Goal: Task Accomplishment & Management: Manage account settings

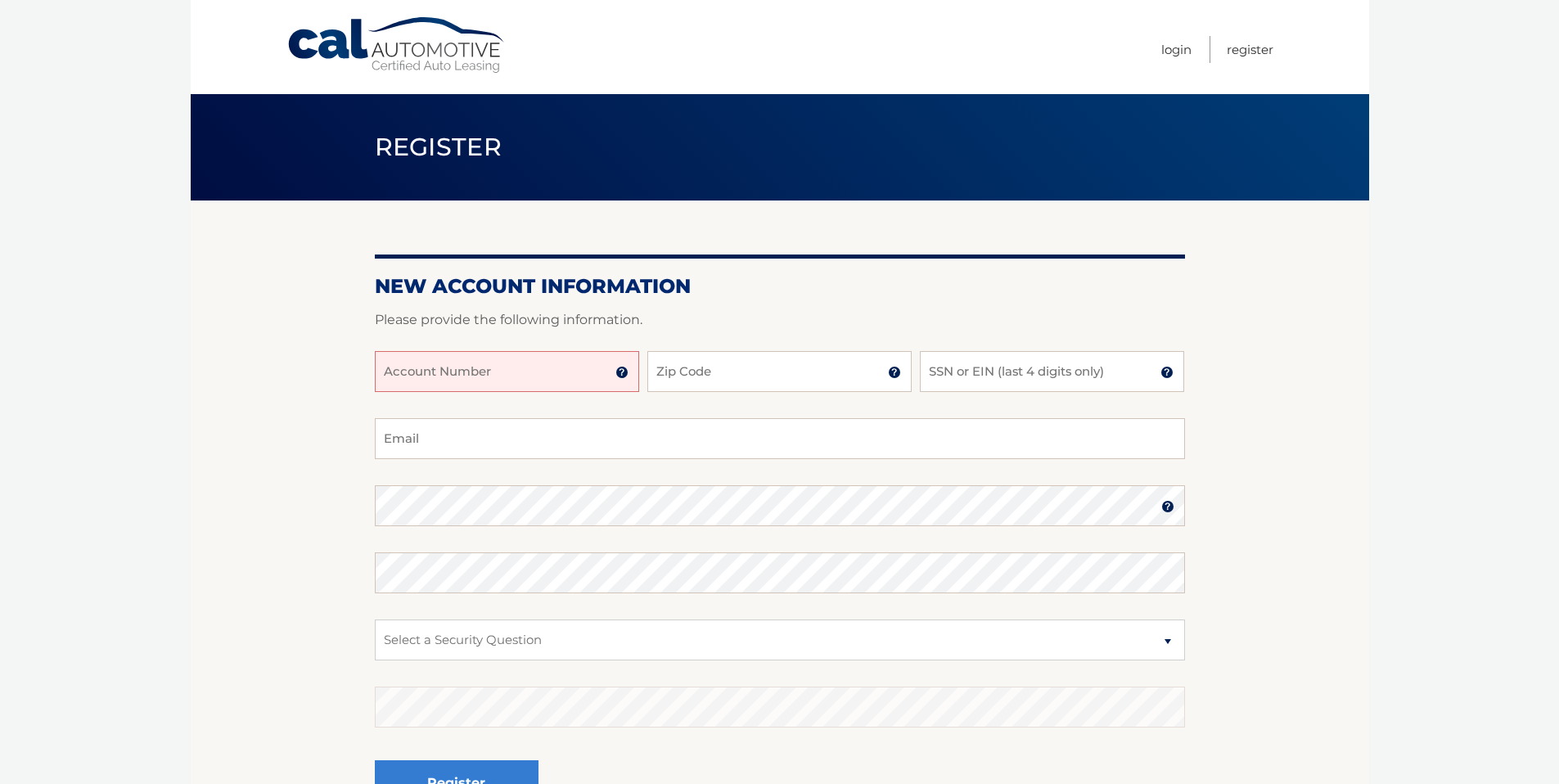
click at [581, 384] on input "Account Number" at bounding box center [507, 371] width 264 height 41
type input "44455974627"
click at [686, 360] on input "Zip Code" at bounding box center [779, 371] width 264 height 41
type input "08824"
click at [977, 384] on input "SSN or EIN (last 4 digits only)" at bounding box center [1051, 371] width 264 height 41
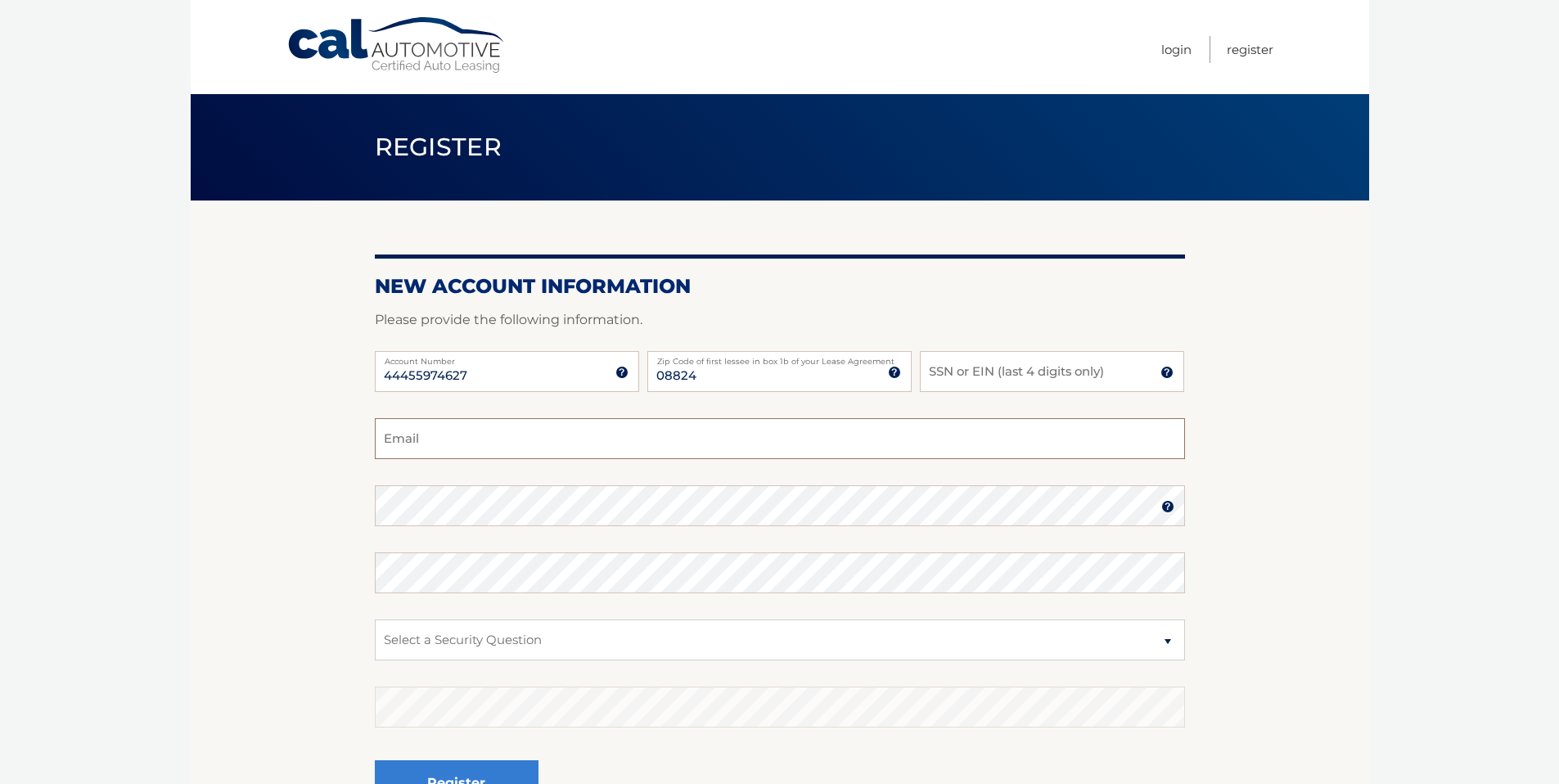
click at [780, 433] on input "Email" at bounding box center [780, 438] width 811 height 41
type input "vandy.sarkar@gmail.com"
click at [560, 647] on select "Select a Security Question What was the name of your elementary school? What is…" at bounding box center [780, 640] width 811 height 41
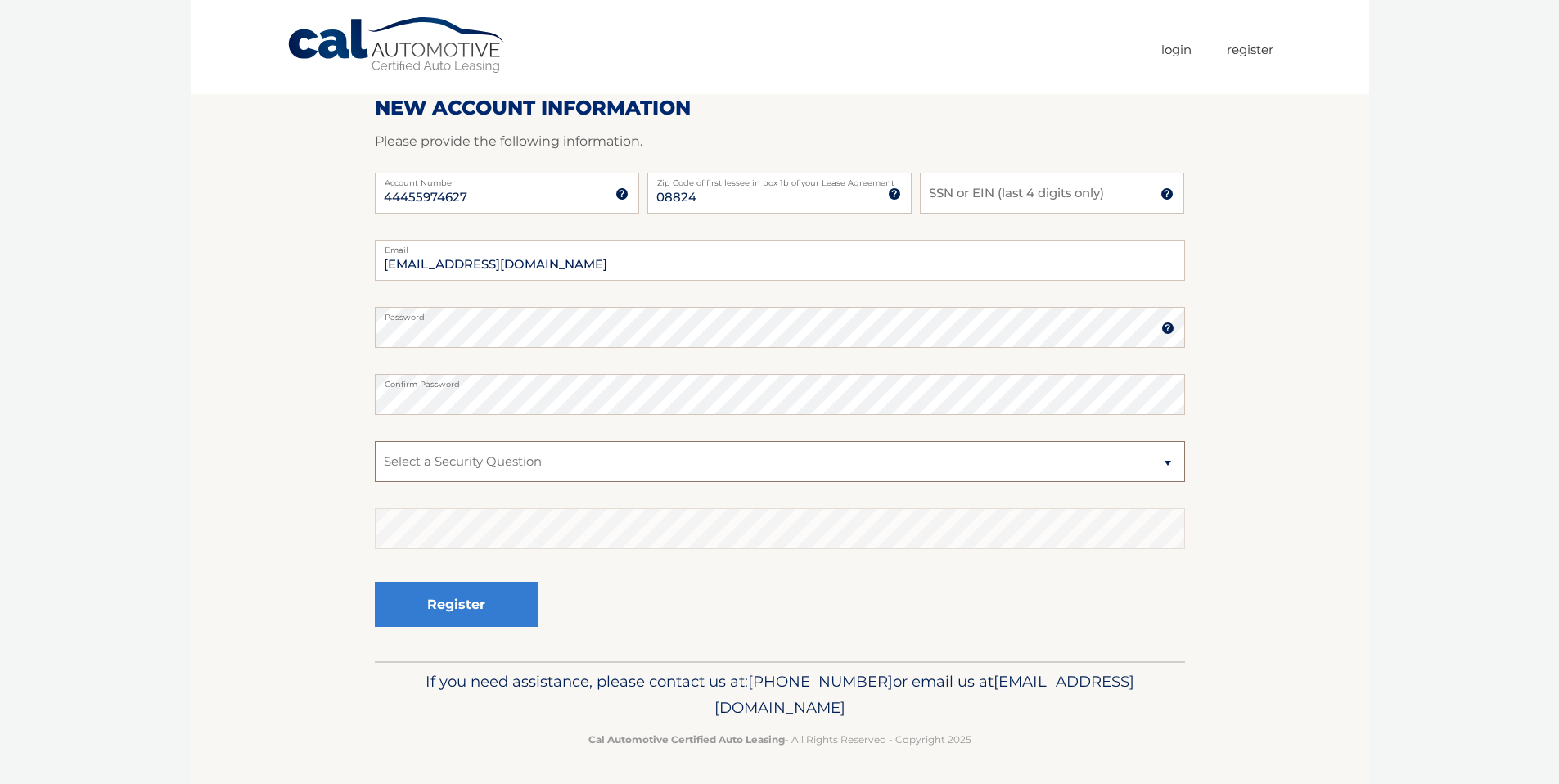
scroll to position [180, 0]
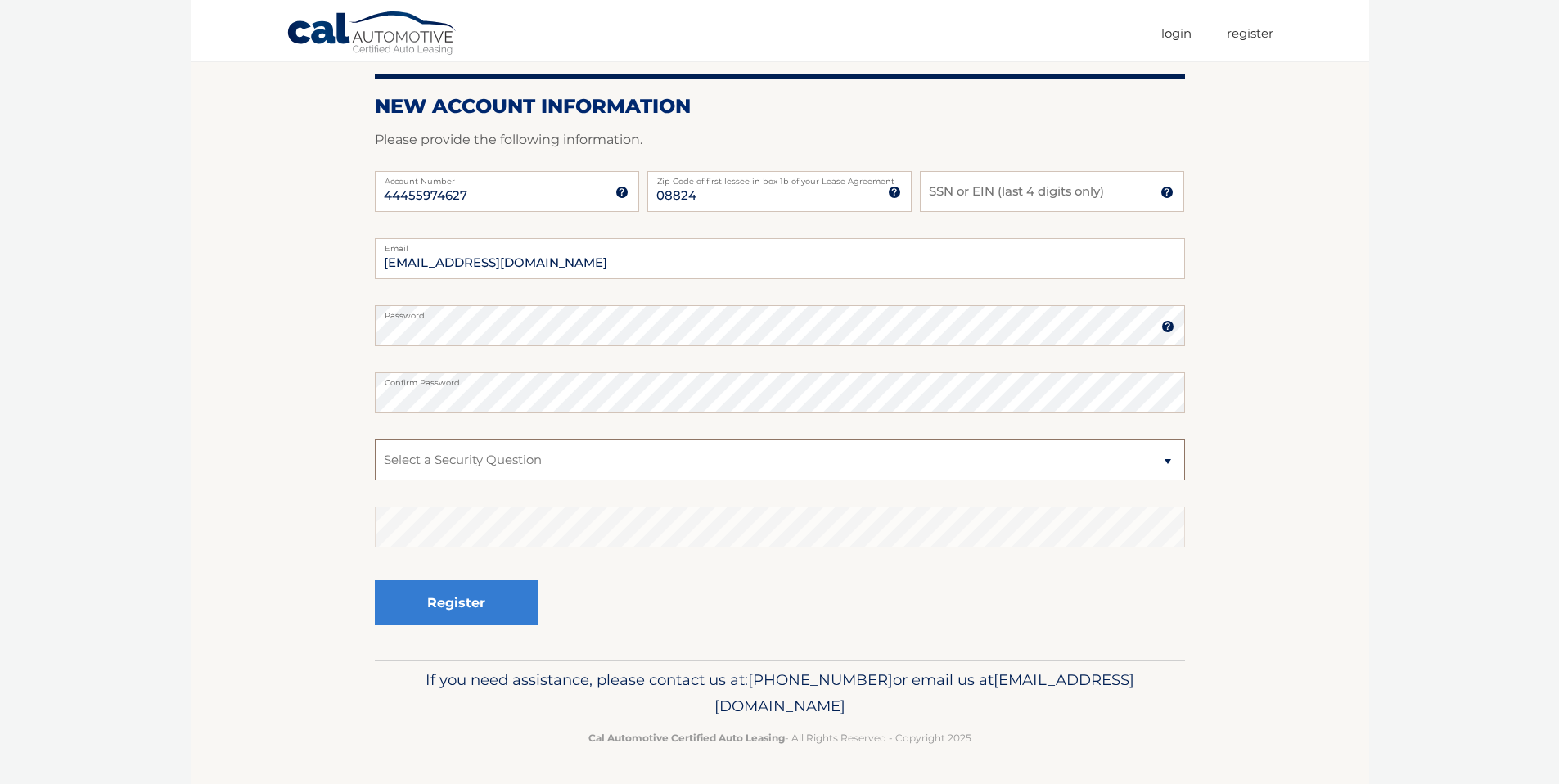
click at [524, 459] on select "Select a Security Question What was the name of your elementary school? What is…" at bounding box center [780, 460] width 811 height 41
select select "2"
click at [1241, 414] on section "New Account Information Please provide the following information. 44455974627 A…" at bounding box center [780, 340] width 1179 height 639
click at [1027, 193] on input "SSN or EIN (last 4 digits only)" at bounding box center [1051, 192] width 264 height 41
click at [989, 204] on input "0953" at bounding box center [1051, 192] width 264 height 41
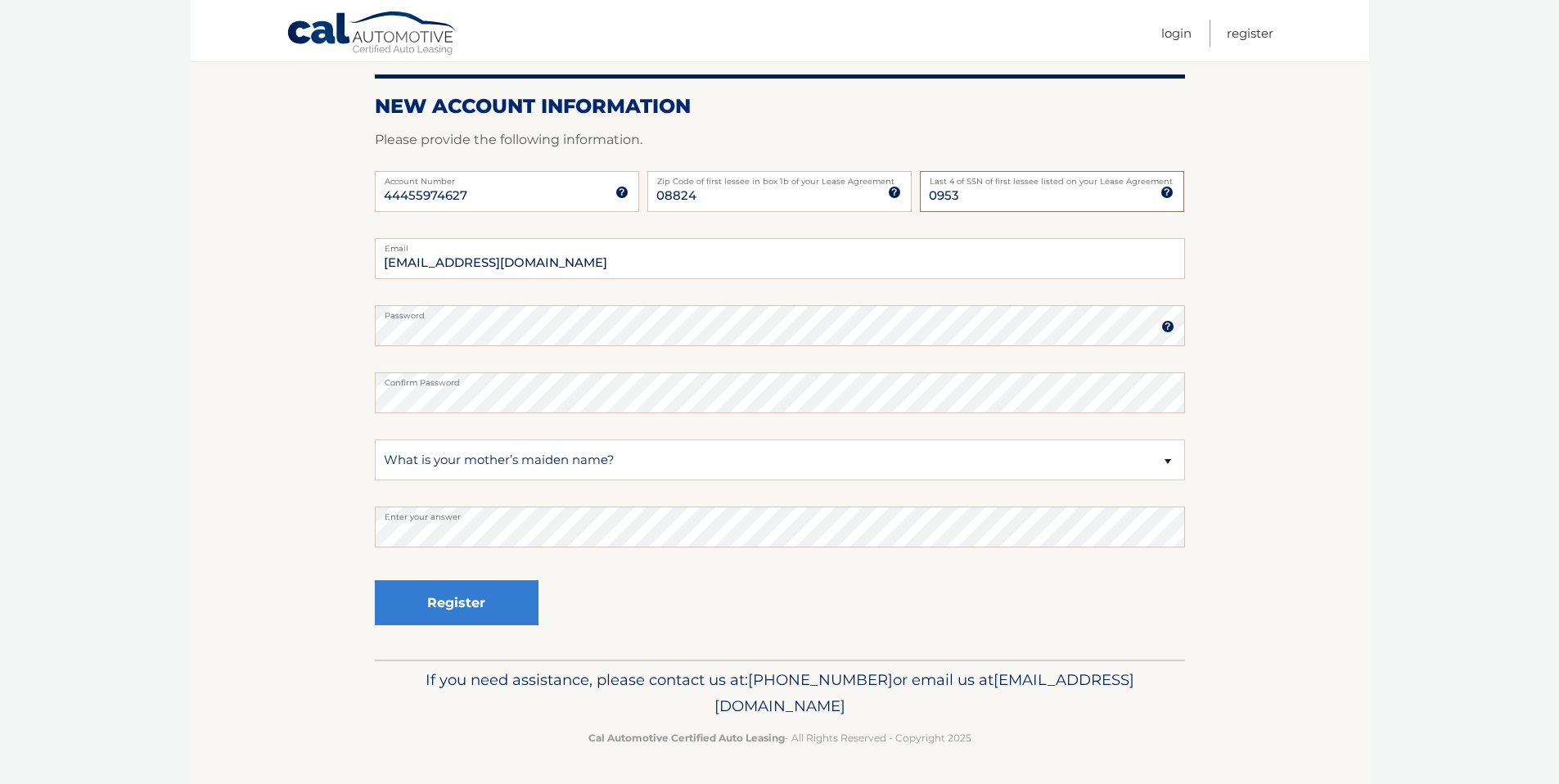
click at [1028, 199] on input "0953" at bounding box center [1051, 192] width 264 height 41
drag, startPoint x: 982, startPoint y: 199, endPoint x: 927, endPoint y: 198, distance: 55.0
click at [927, 198] on input "0953" at bounding box center [1051, 192] width 264 height 41
type input "3224"
click at [269, 339] on section "New Account Information Please provide the following information. 44455974627 A…" at bounding box center [780, 340] width 1179 height 639
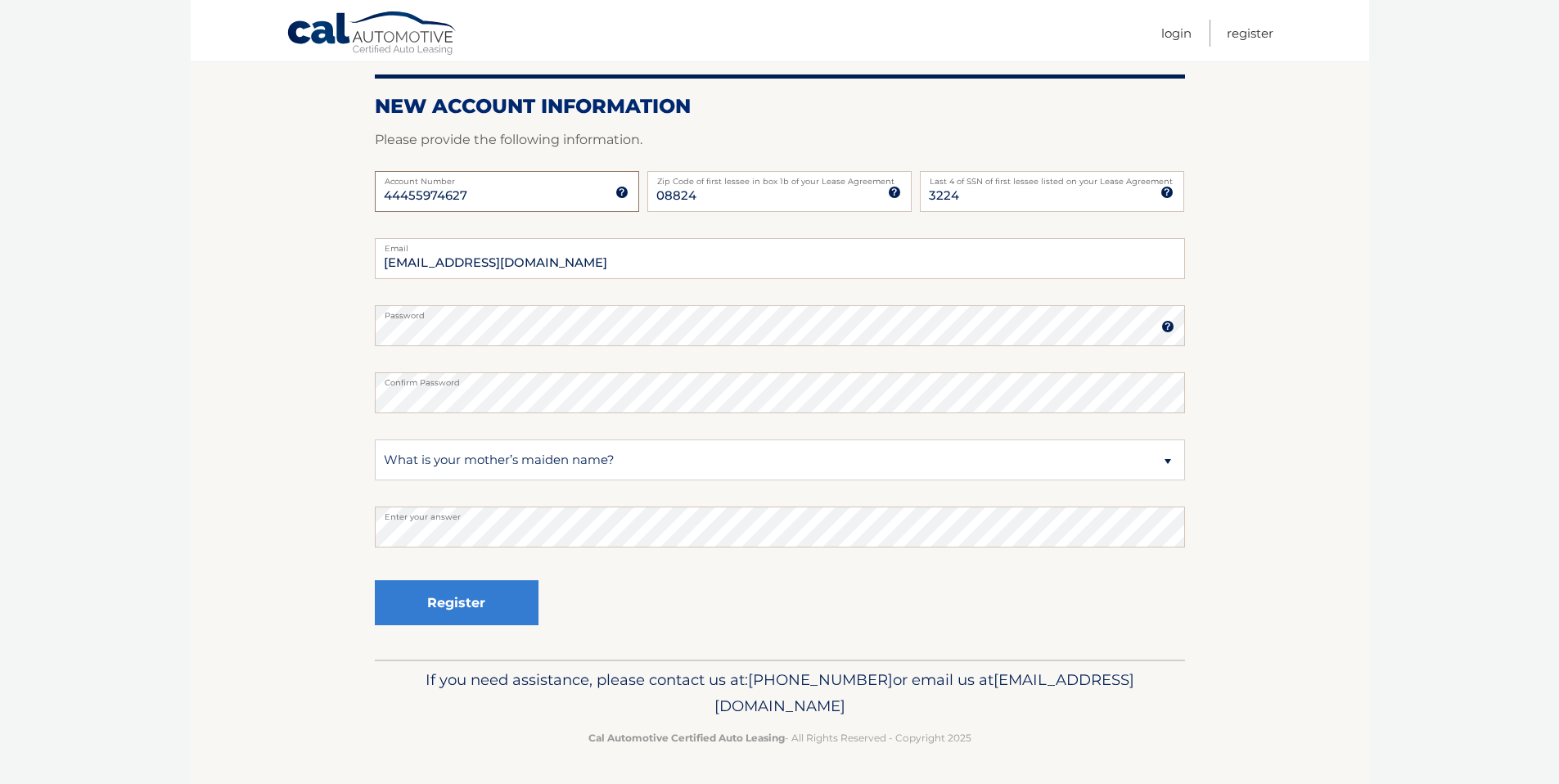
drag, startPoint x: 471, startPoint y: 200, endPoint x: 376, endPoint y: 197, distance: 95.0
click at [376, 197] on input "44455974627" at bounding box center [507, 192] width 264 height 41
click at [345, 231] on section "New Account Information Please provide the following information. 44455974627 A…" at bounding box center [780, 340] width 1179 height 639
click at [310, 520] on section "New Account Information Please provide the following information. 44455974627 A…" at bounding box center [780, 340] width 1179 height 639
click at [447, 609] on button "Register" at bounding box center [457, 603] width 164 height 45
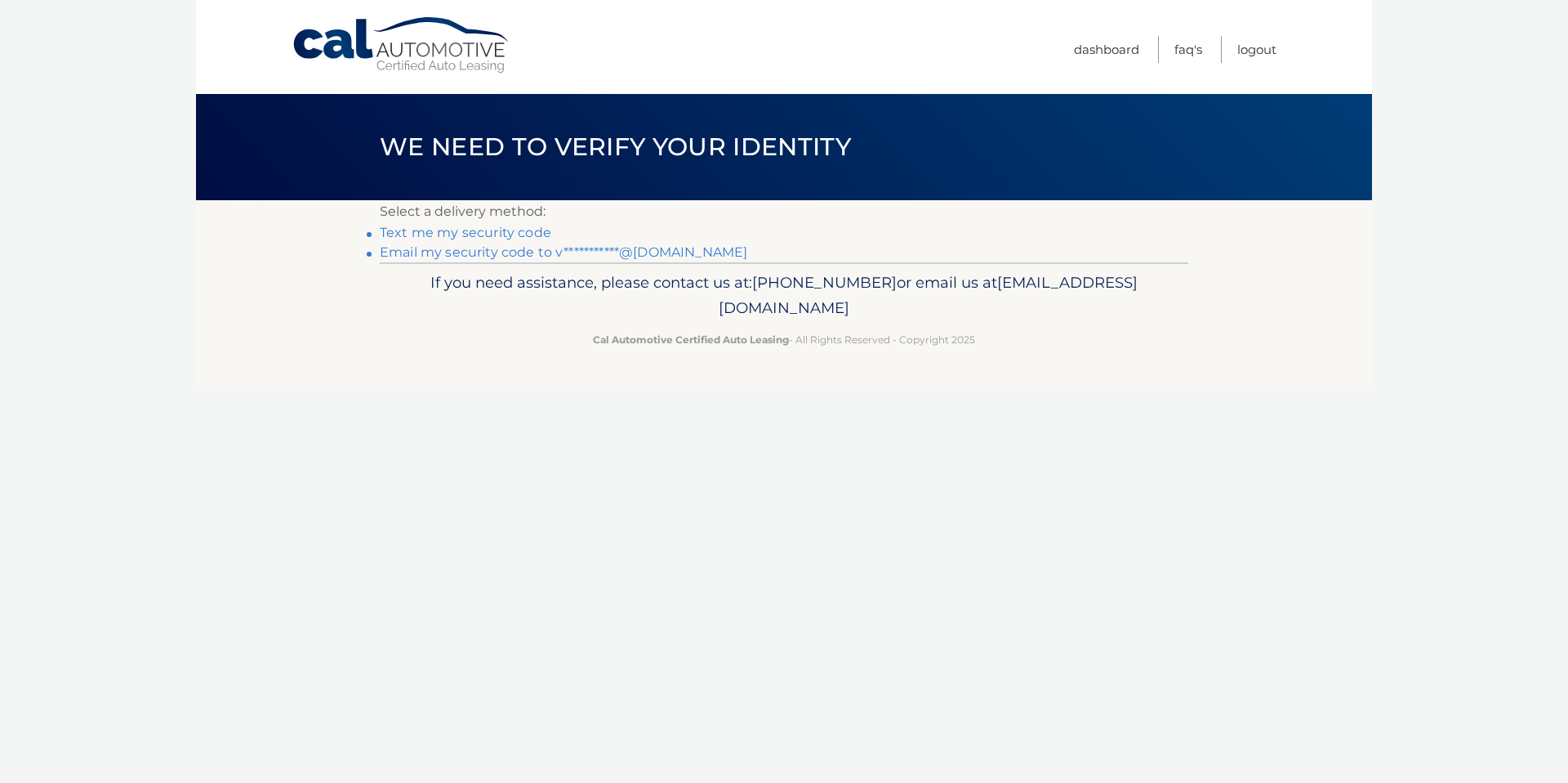
click at [520, 233] on link "Text me my security code" at bounding box center [466, 232] width 171 height 16
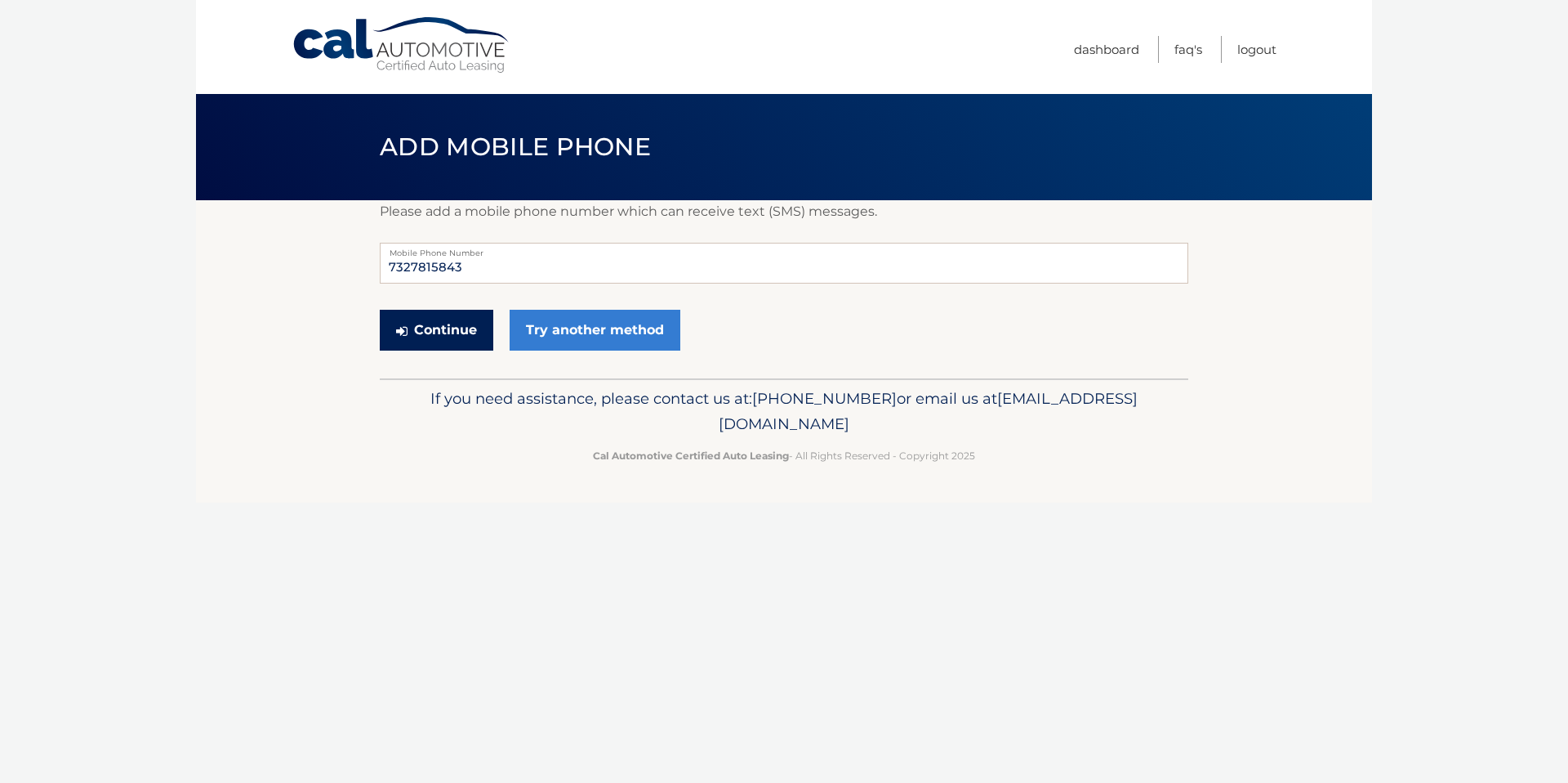
click at [460, 335] on button "Continue" at bounding box center [436, 330] width 114 height 41
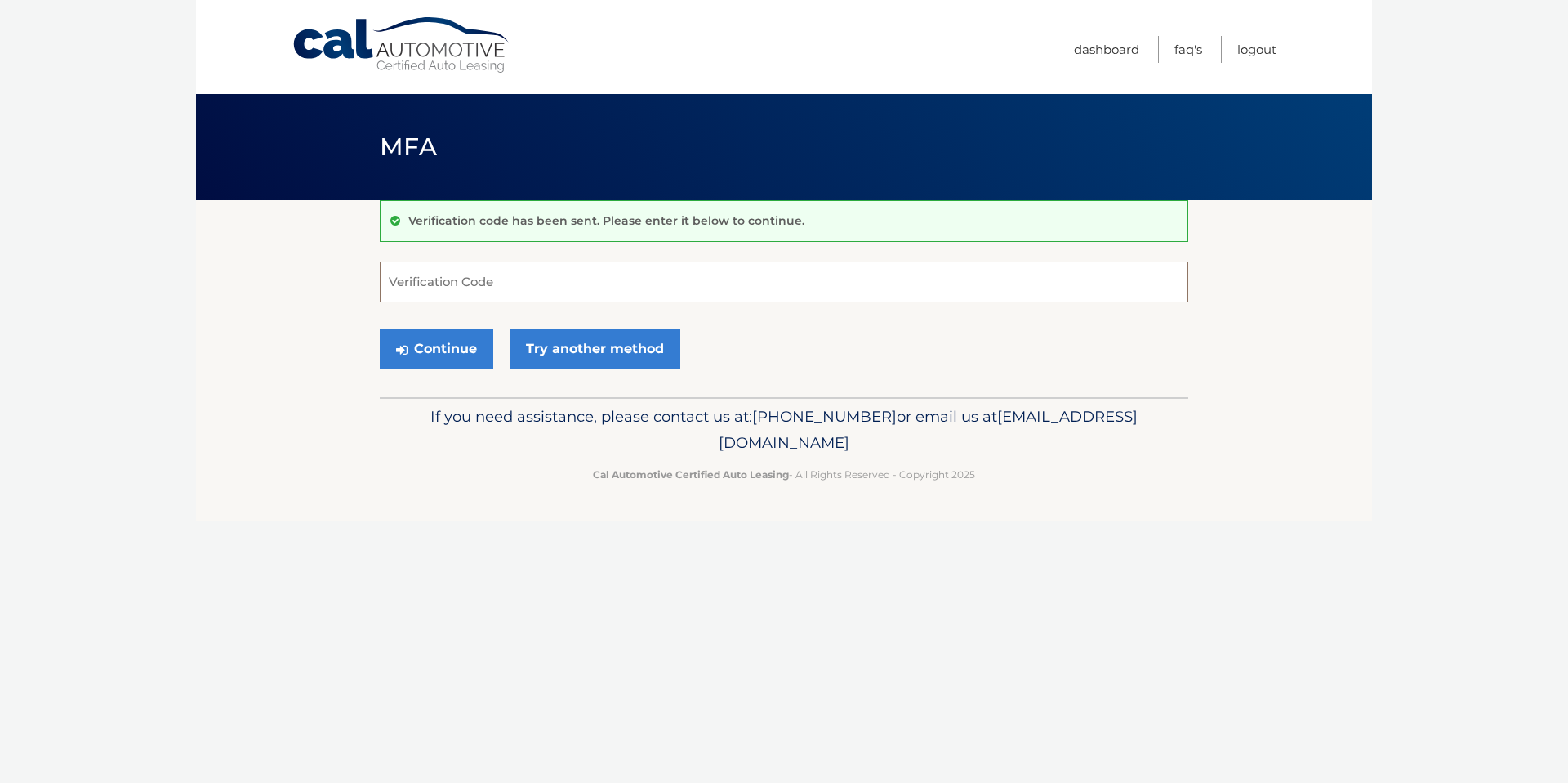
click at [470, 288] on input "Verification Code" at bounding box center [784, 282] width 809 height 41
type input "874607"
click at [459, 339] on button "Continue" at bounding box center [436, 349] width 114 height 41
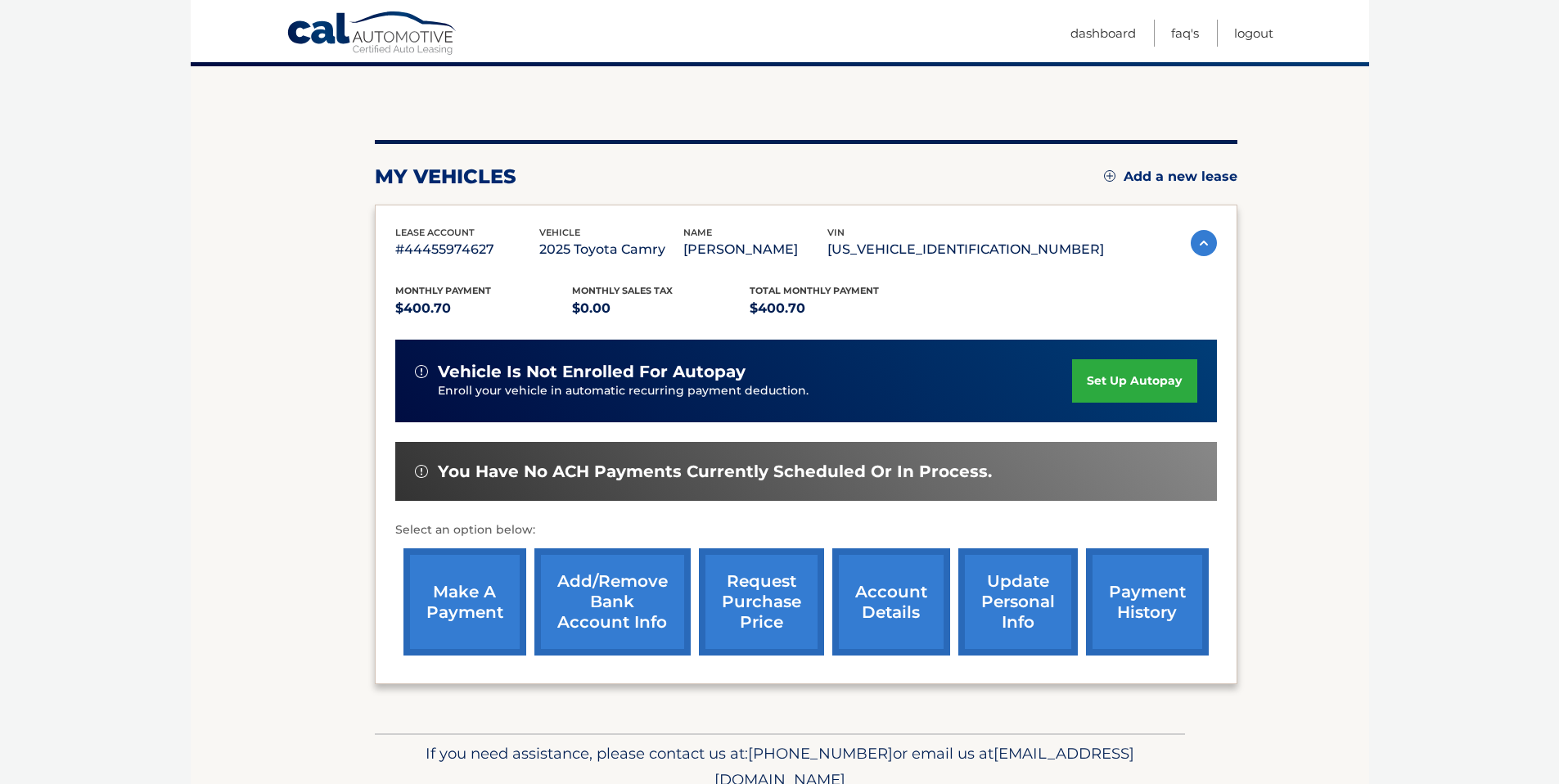
scroll to position [135, 0]
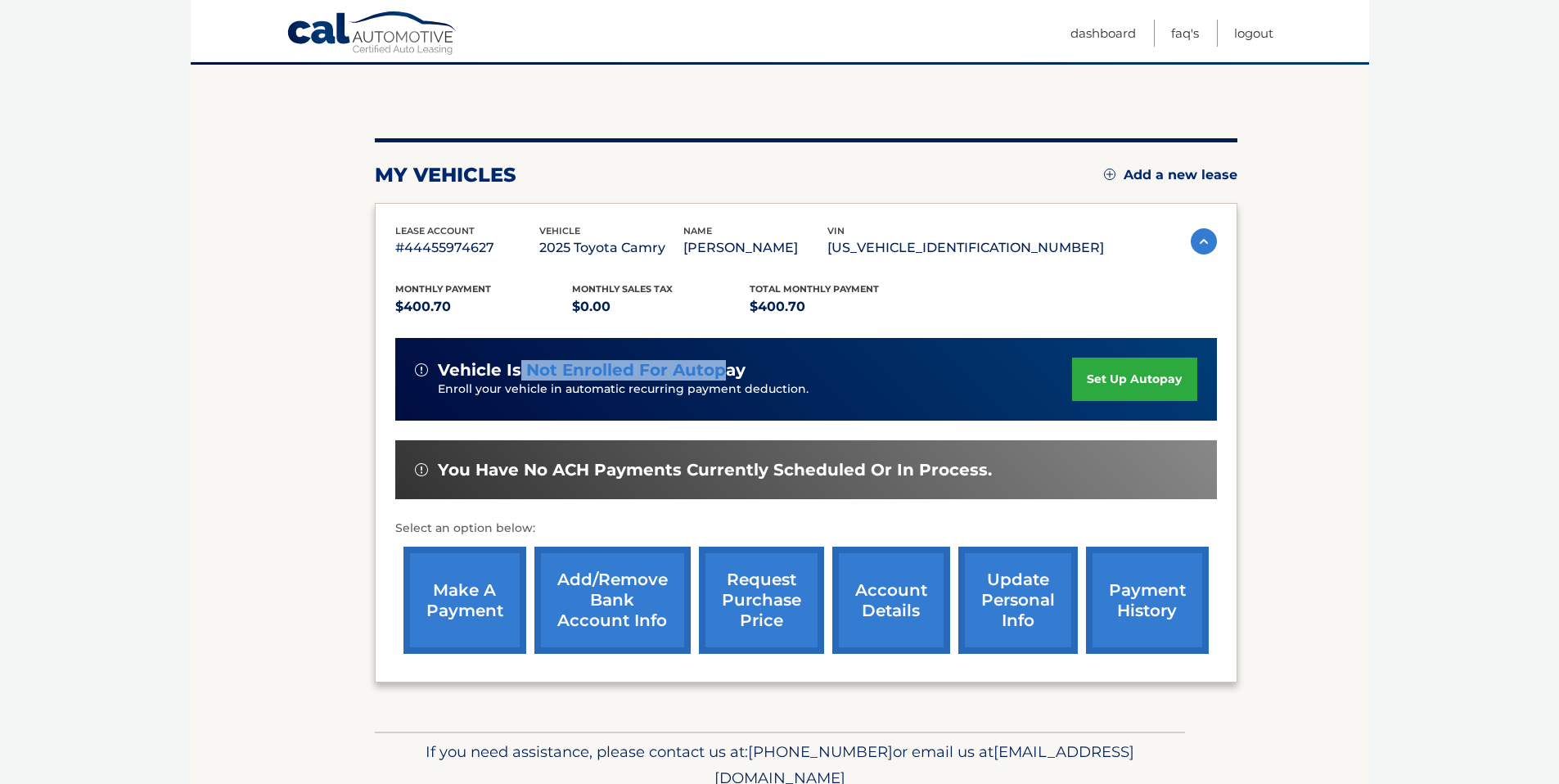
drag, startPoint x: 518, startPoint y: 378, endPoint x: 722, endPoint y: 376, distance: 204.0
click at [722, 376] on span "vehicle is not enrolled for autopay" at bounding box center [591, 370] width 308 height 20
click at [352, 471] on section "You are registered for this site, but you haven't enrolled in online payments. …" at bounding box center [780, 397] width 1179 height 667
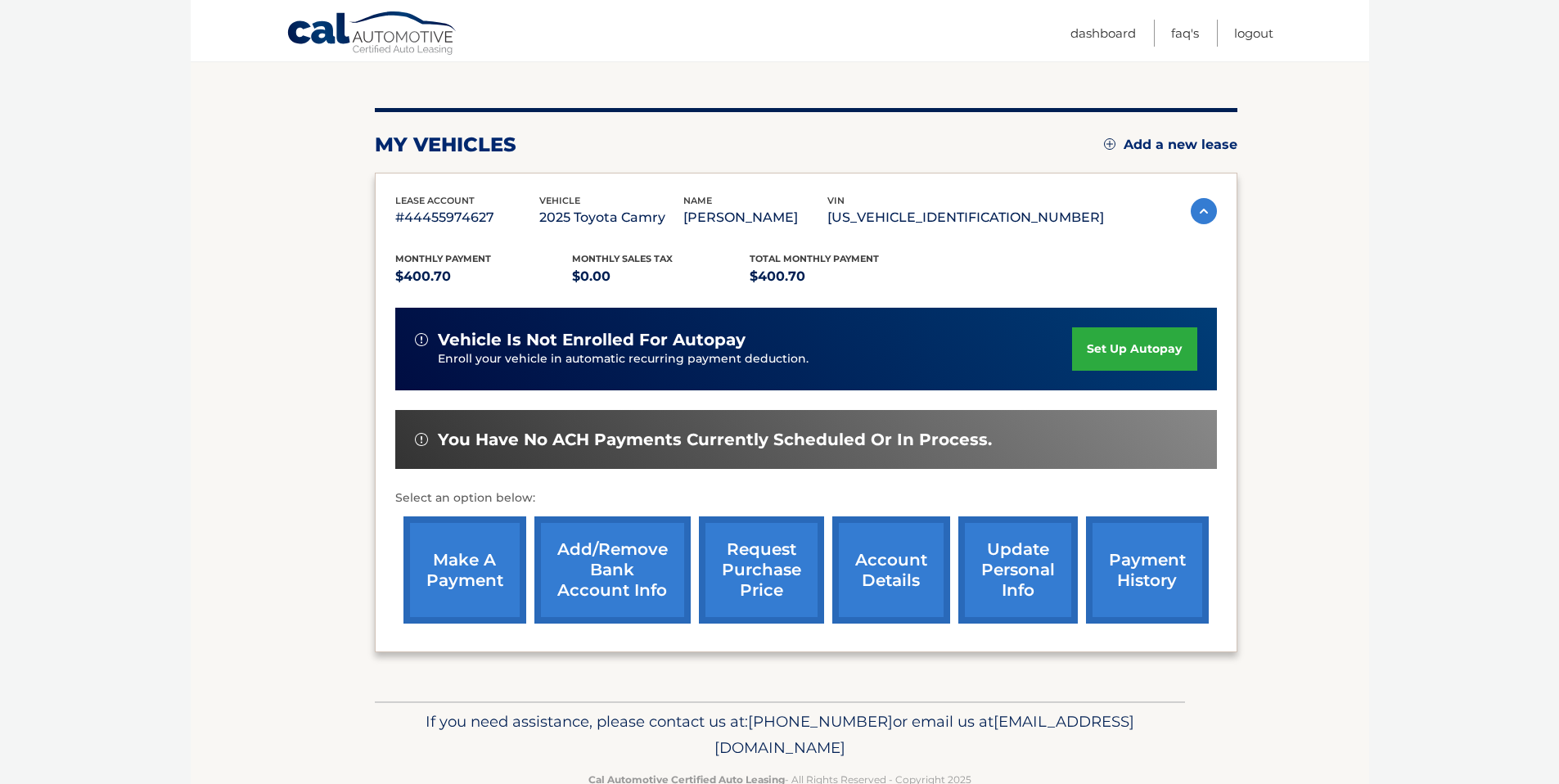
scroll to position [207, 0]
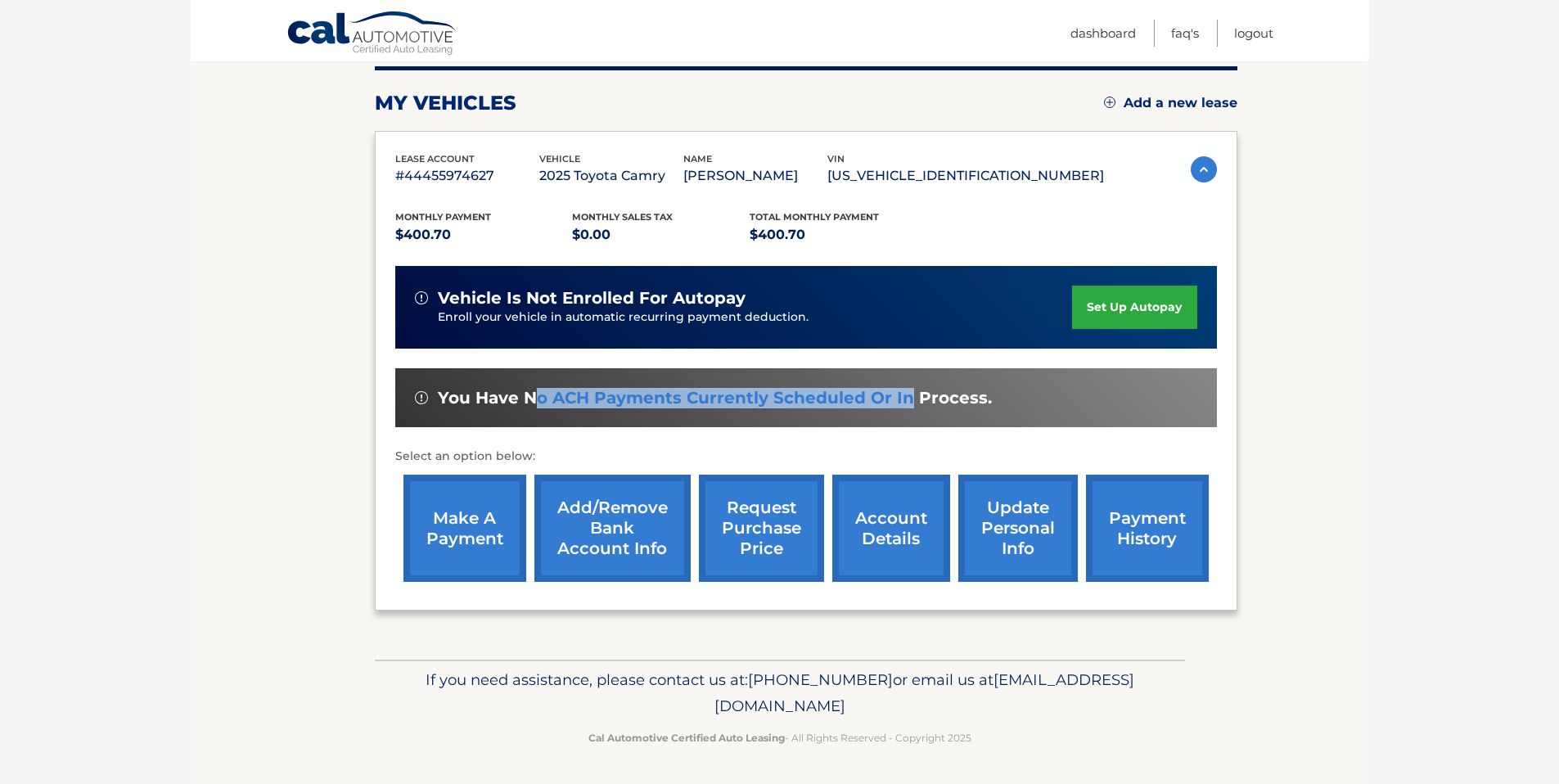
drag, startPoint x: 538, startPoint y: 407, endPoint x: 903, endPoint y: 405, distance: 365.0
click at [903, 405] on span "You have no ACH payments currently scheduled or in process." at bounding box center [714, 397] width 554 height 20
click at [1113, 36] on link "Dashboard" at bounding box center [1103, 33] width 65 height 27
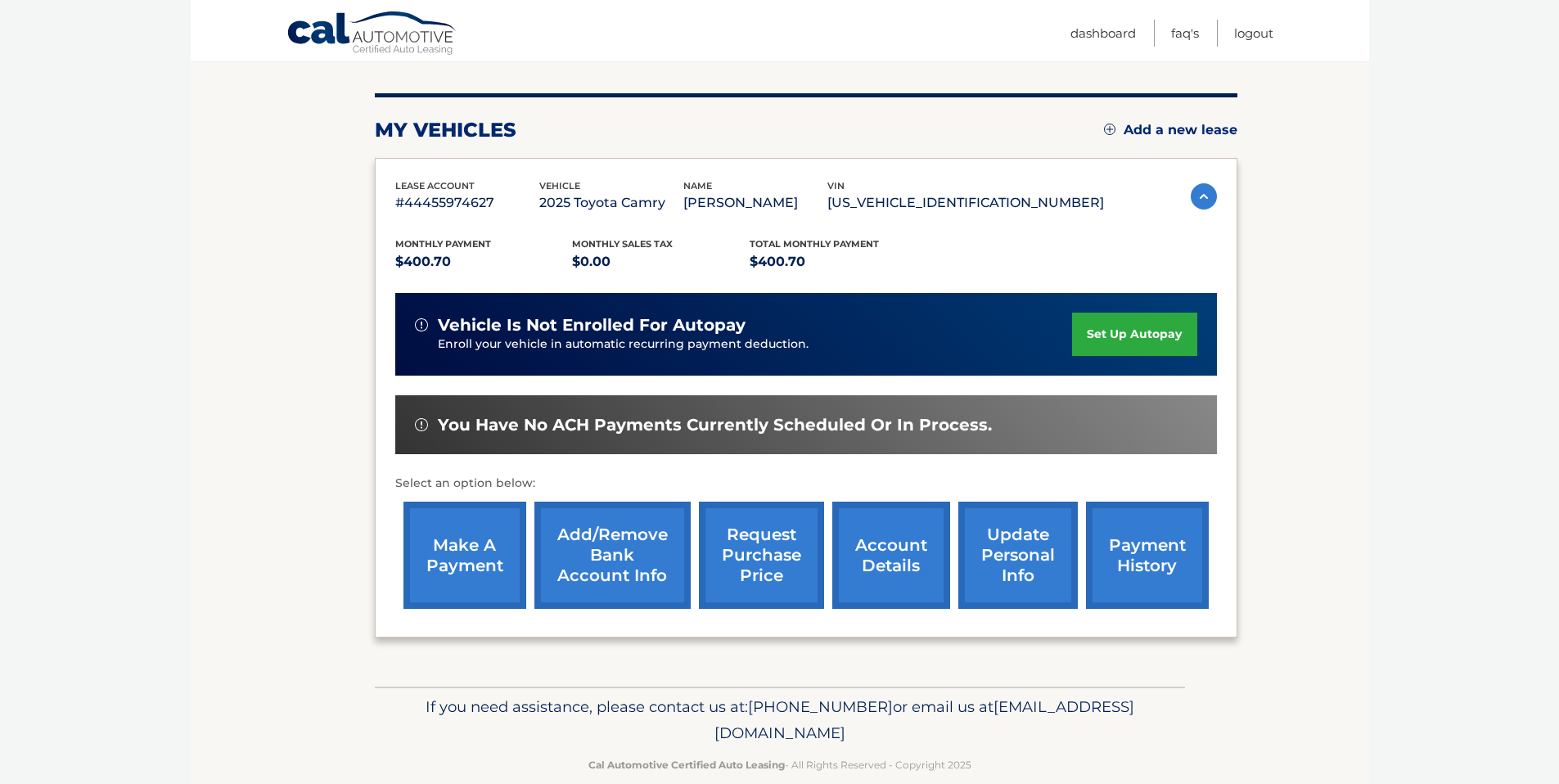
scroll to position [207, 0]
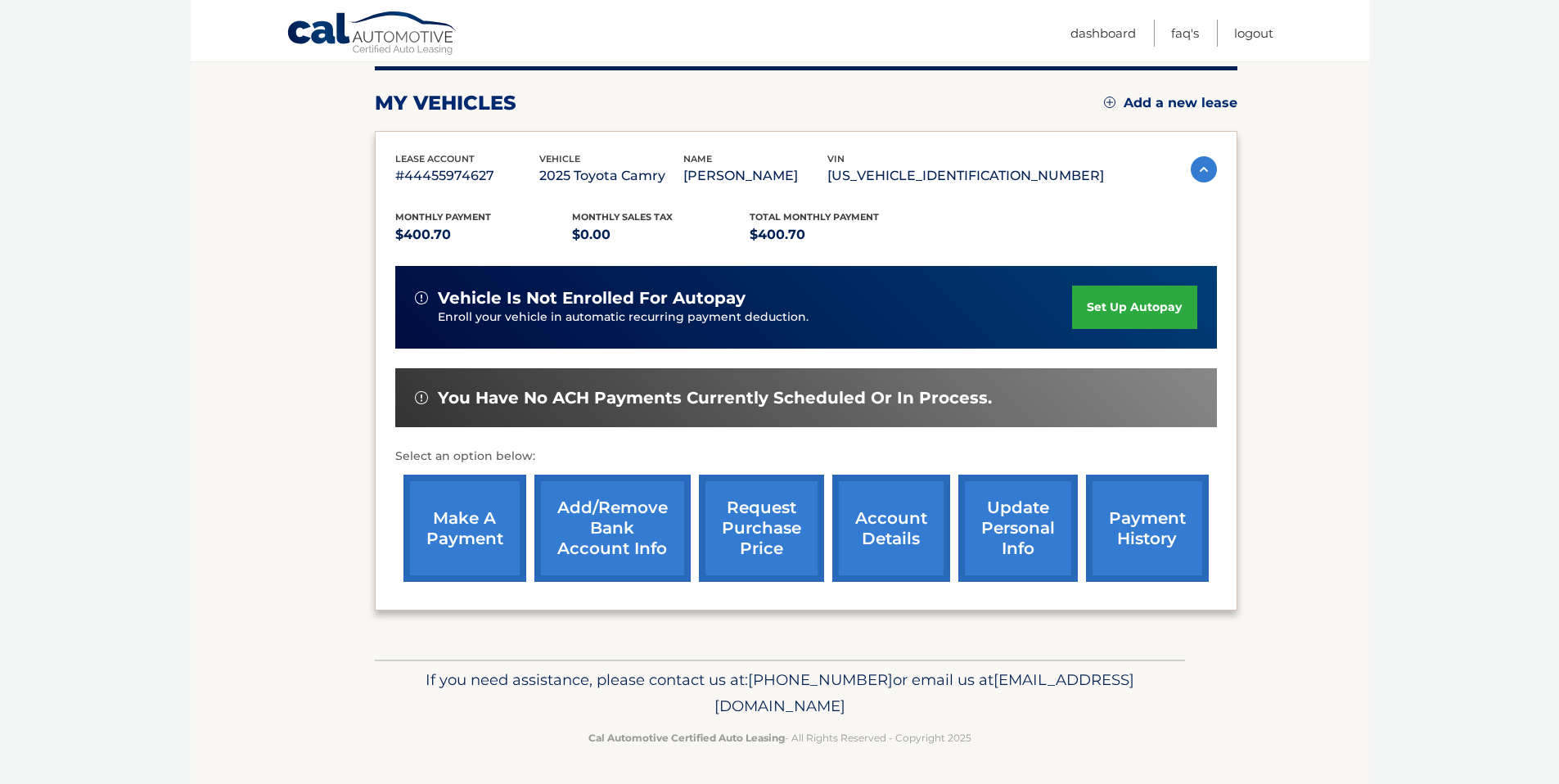
click at [510, 552] on link "make a payment" at bounding box center [465, 528] width 123 height 107
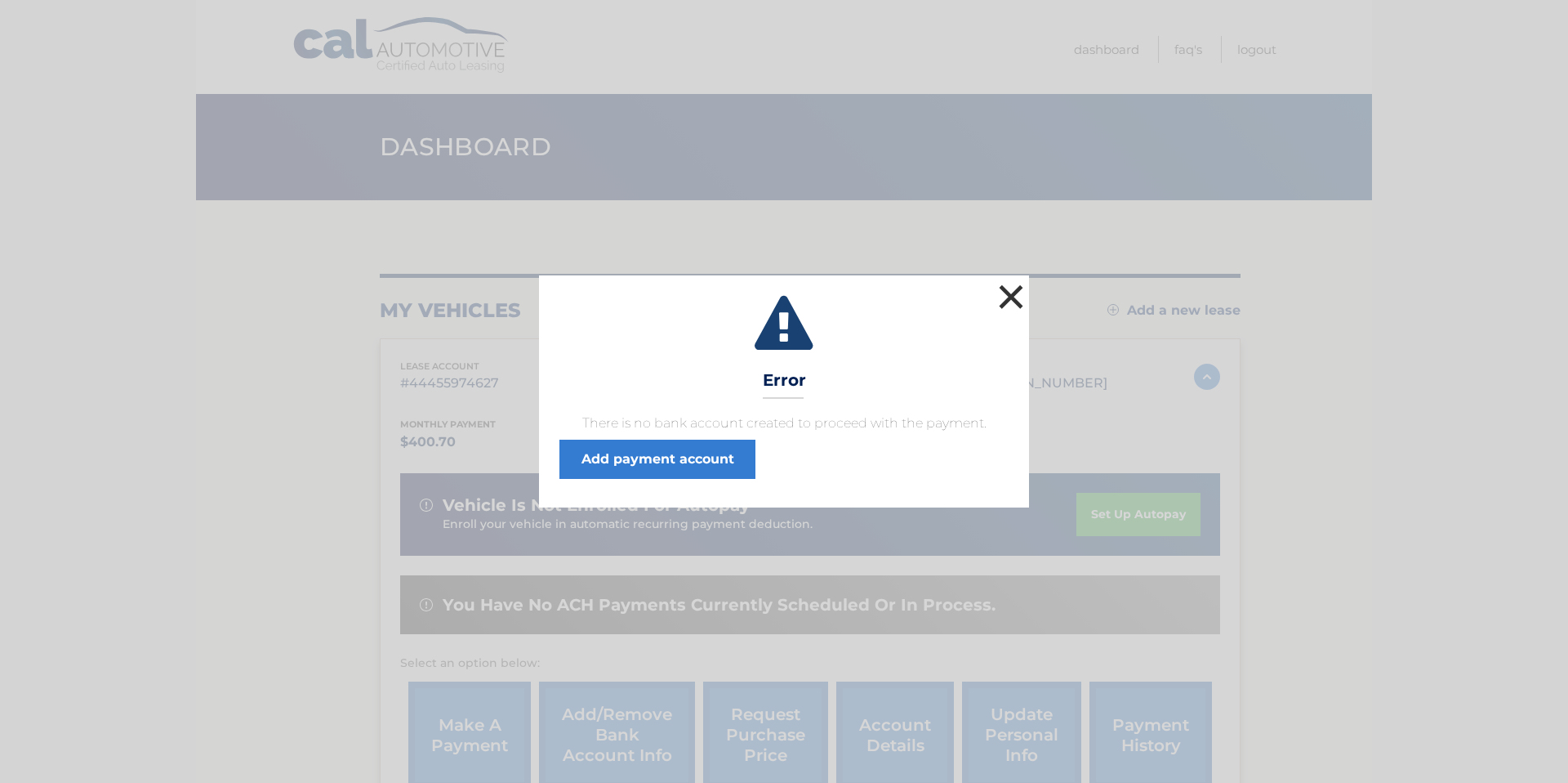
click at [1012, 302] on button "×" at bounding box center [1011, 297] width 33 height 33
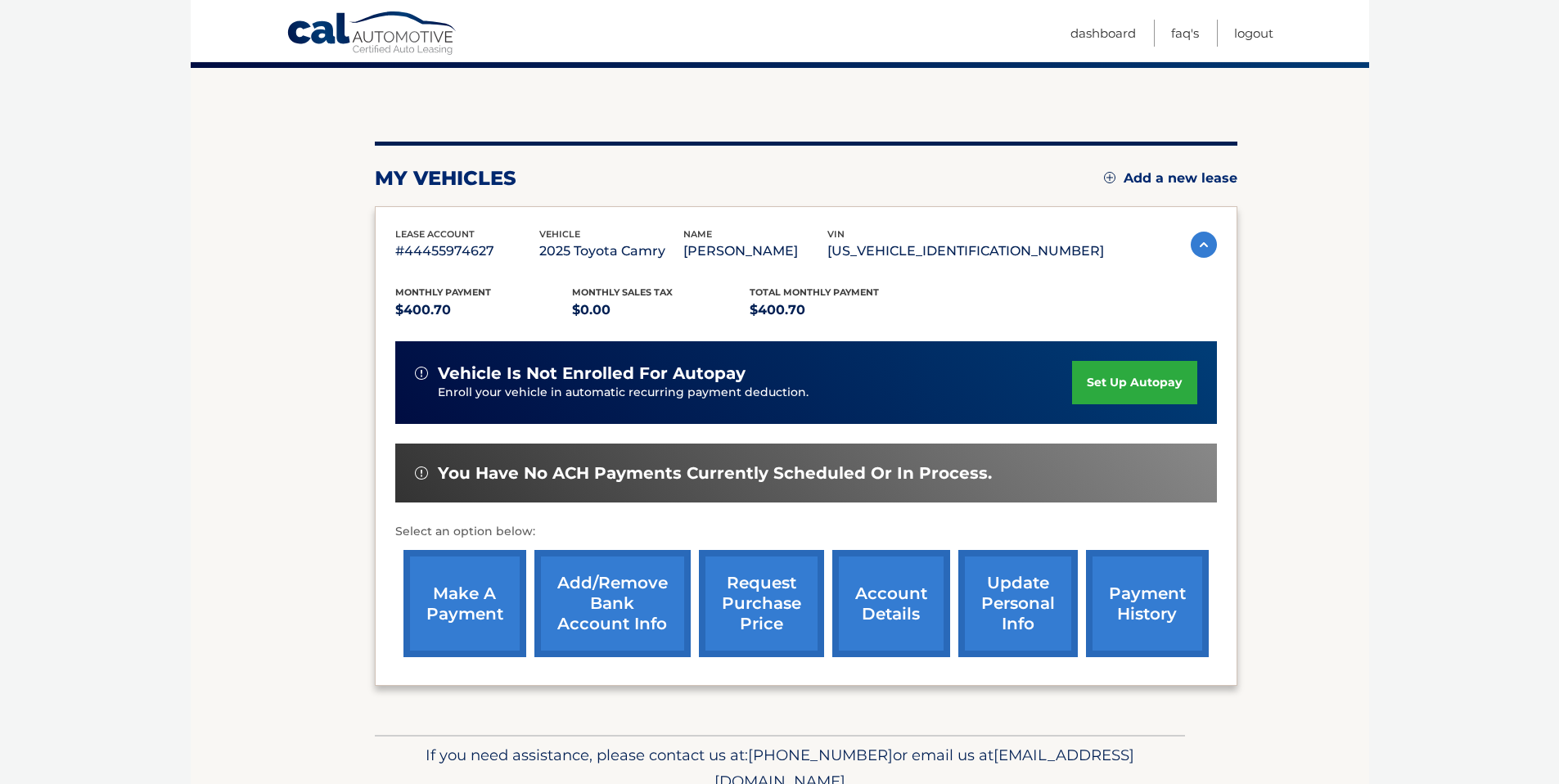
scroll to position [188, 0]
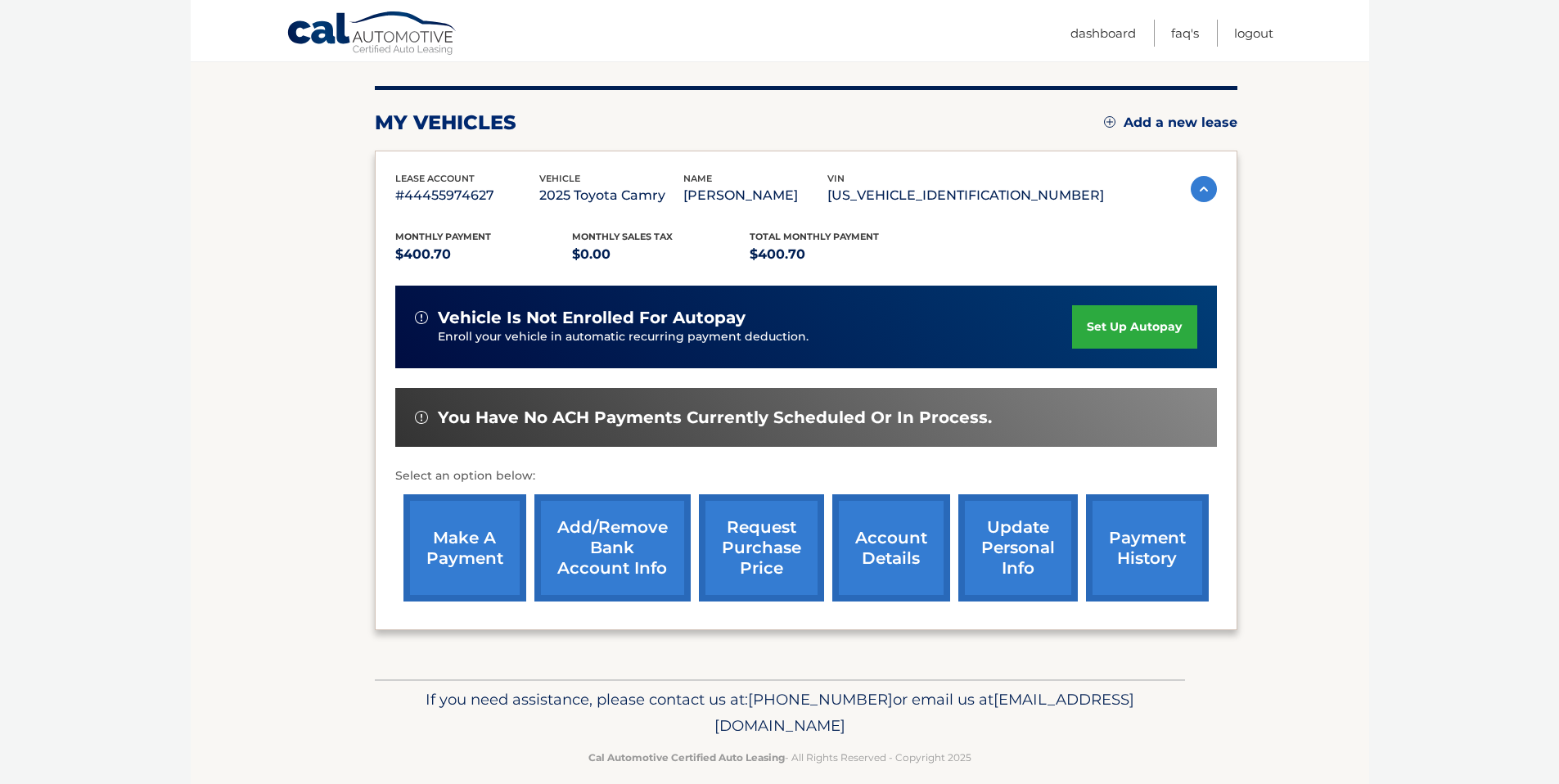
click at [882, 567] on link "account details" at bounding box center [891, 547] width 118 height 107
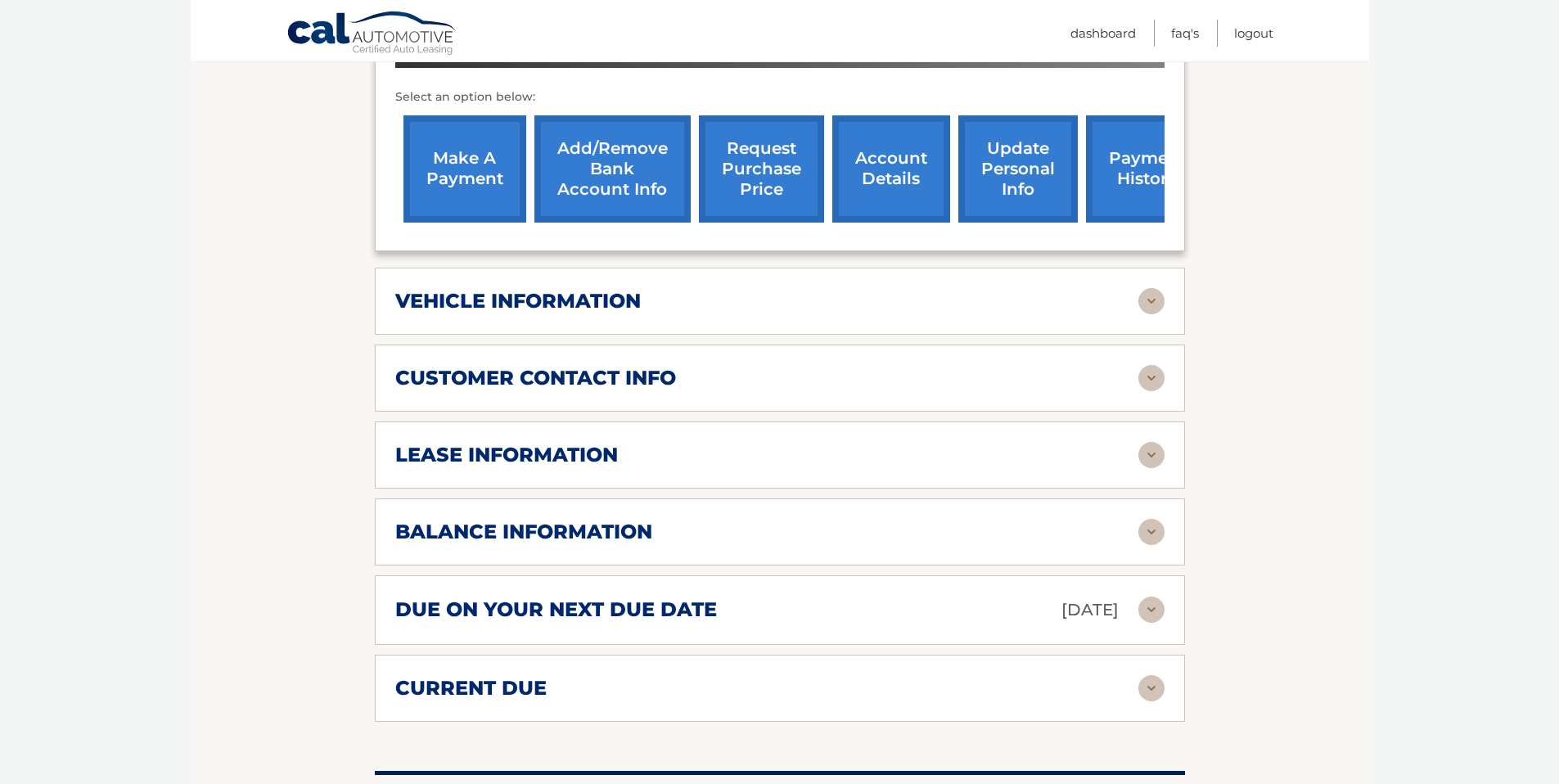
scroll to position [643, 0]
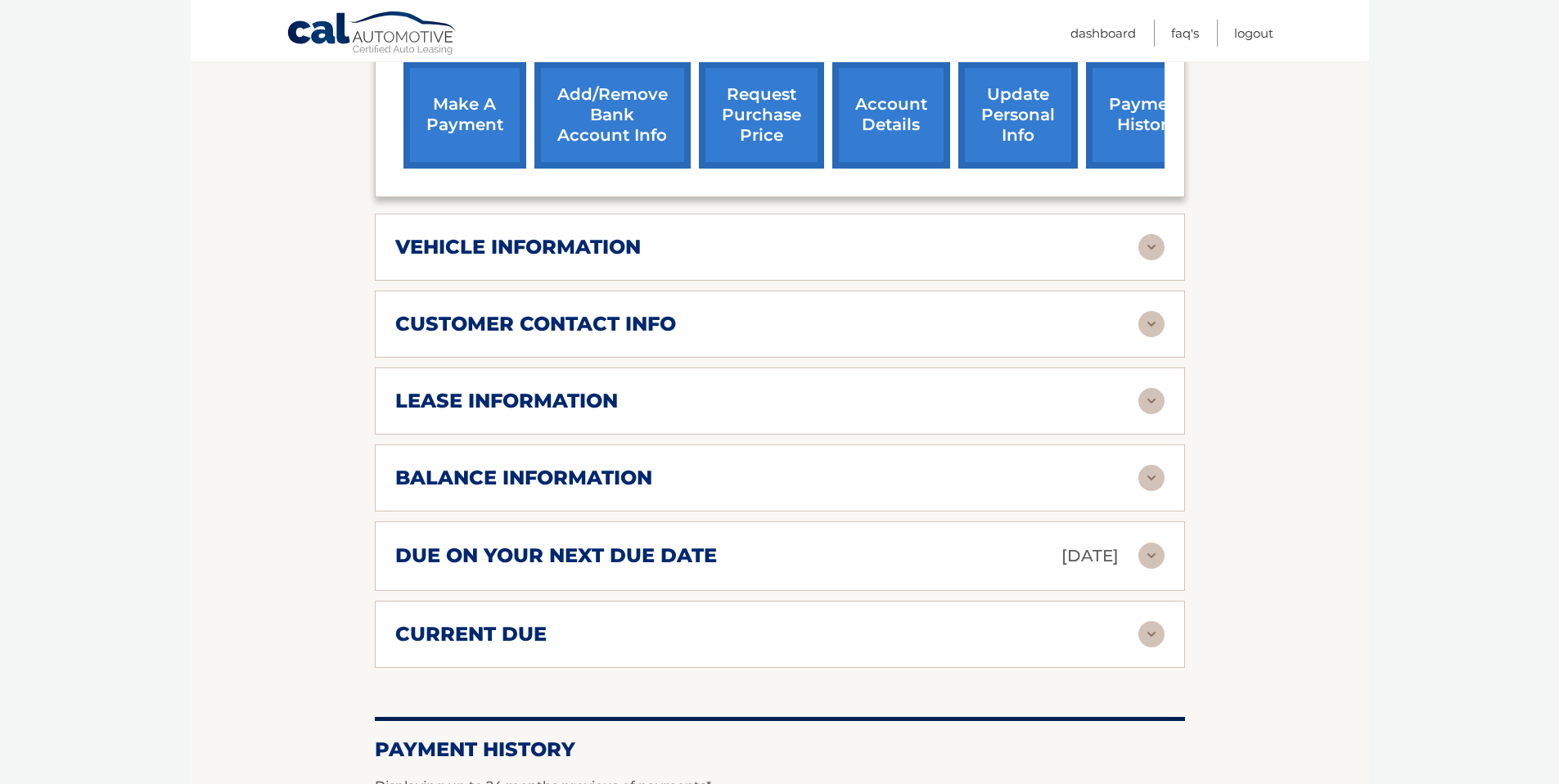
click at [1154, 557] on img at bounding box center [1152, 555] width 26 height 26
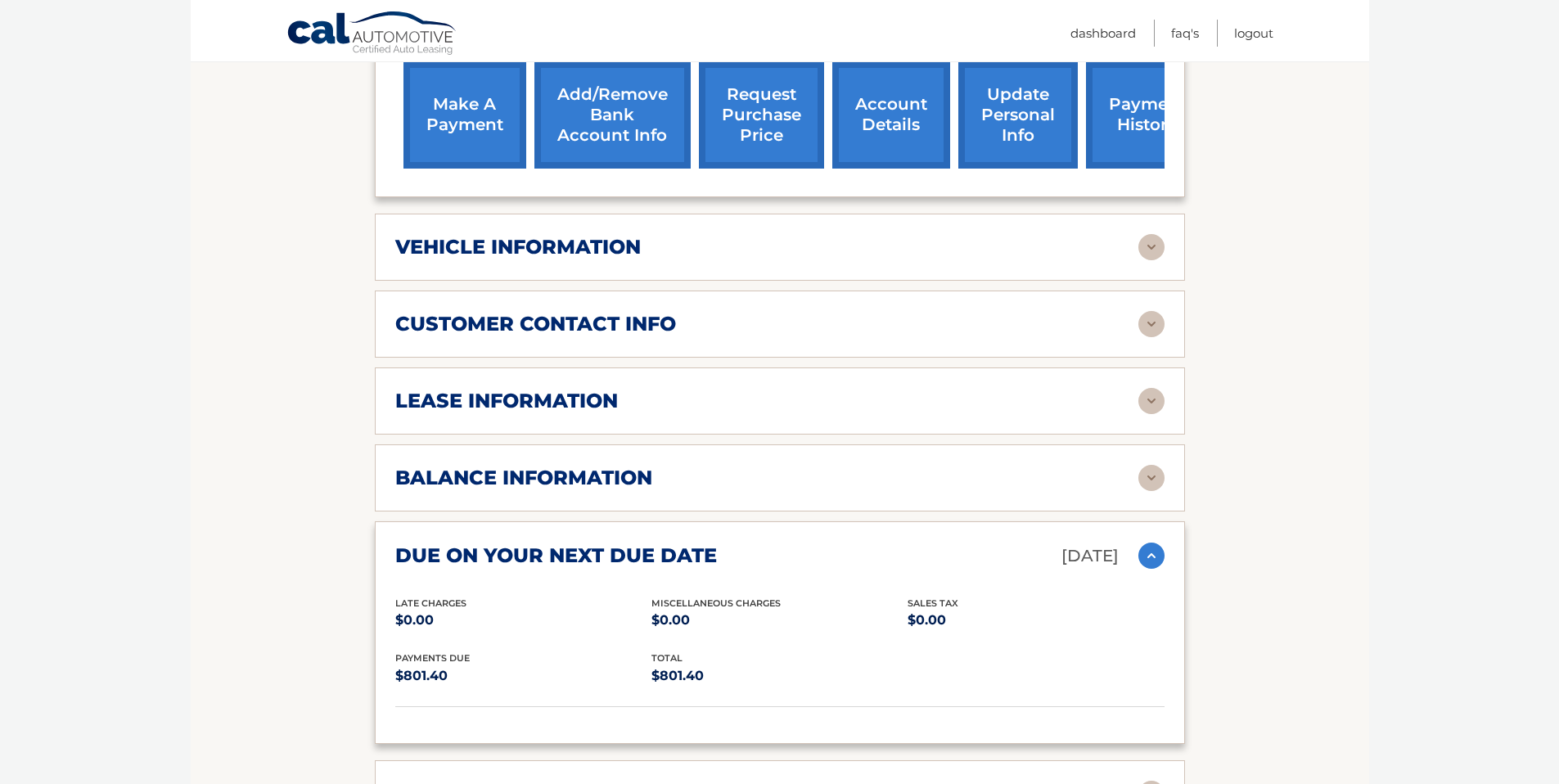
click at [1151, 557] on img at bounding box center [1152, 555] width 26 height 26
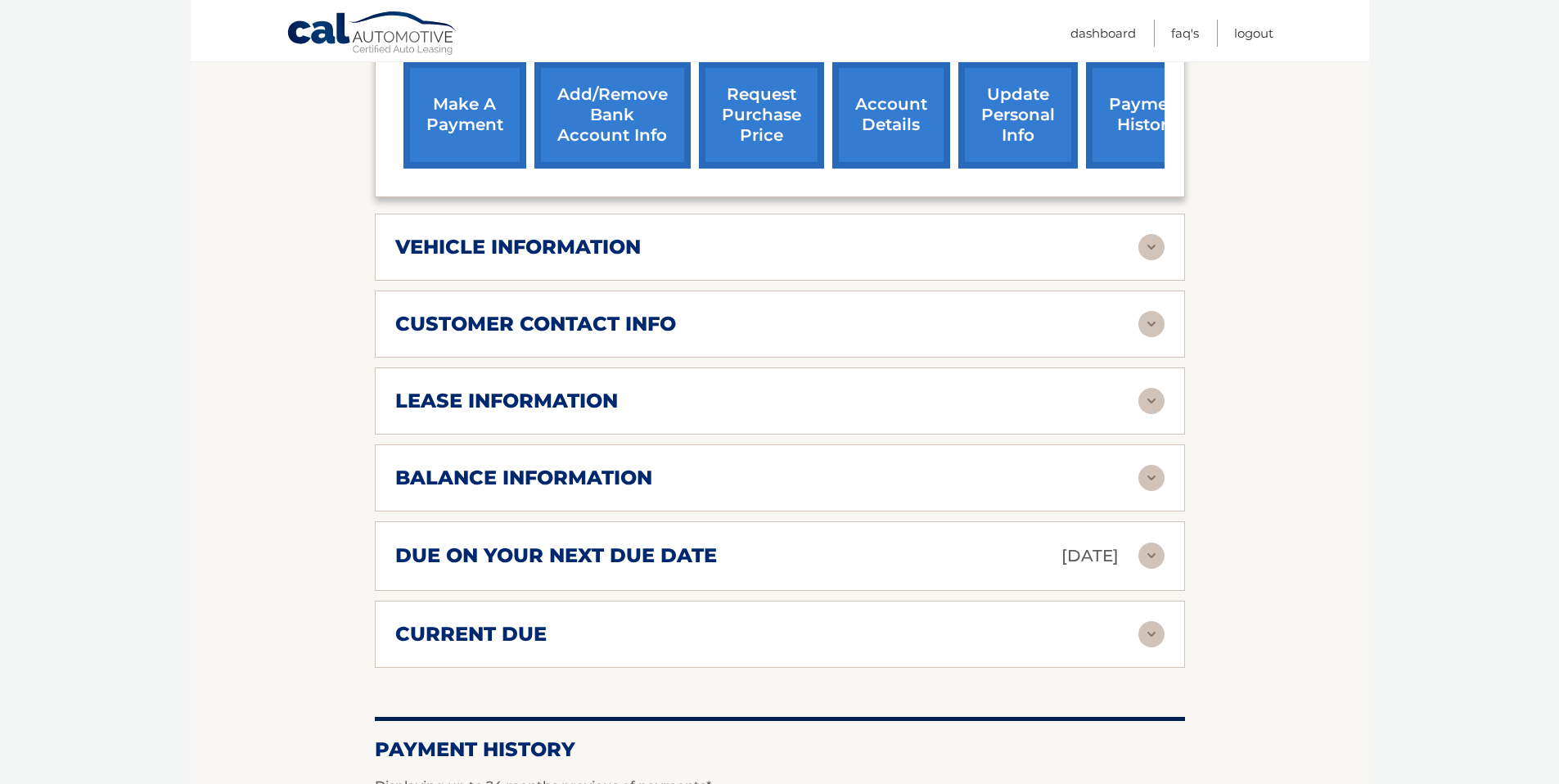
click at [1150, 636] on img at bounding box center [1152, 634] width 26 height 26
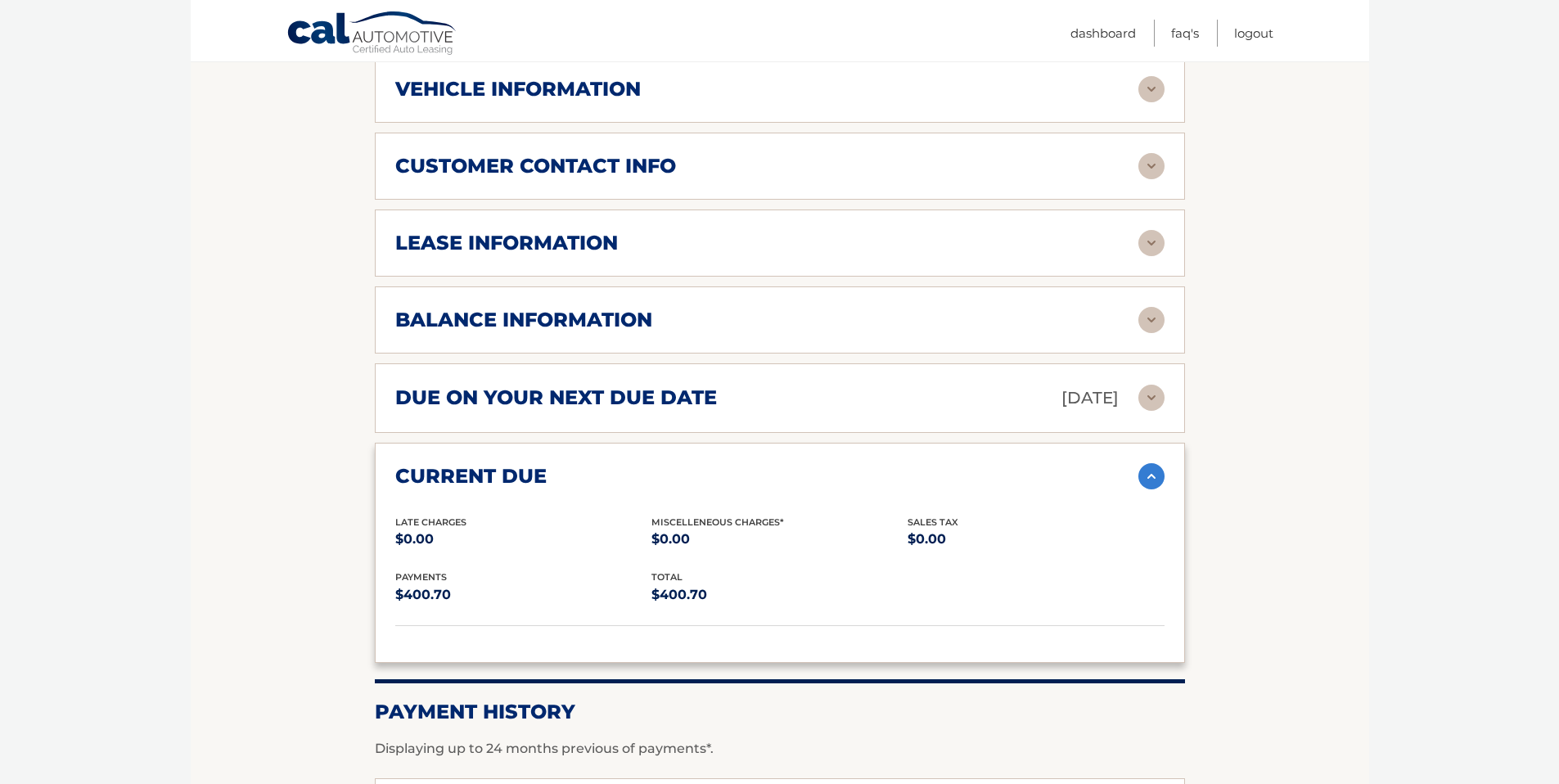
scroll to position [1027, 0]
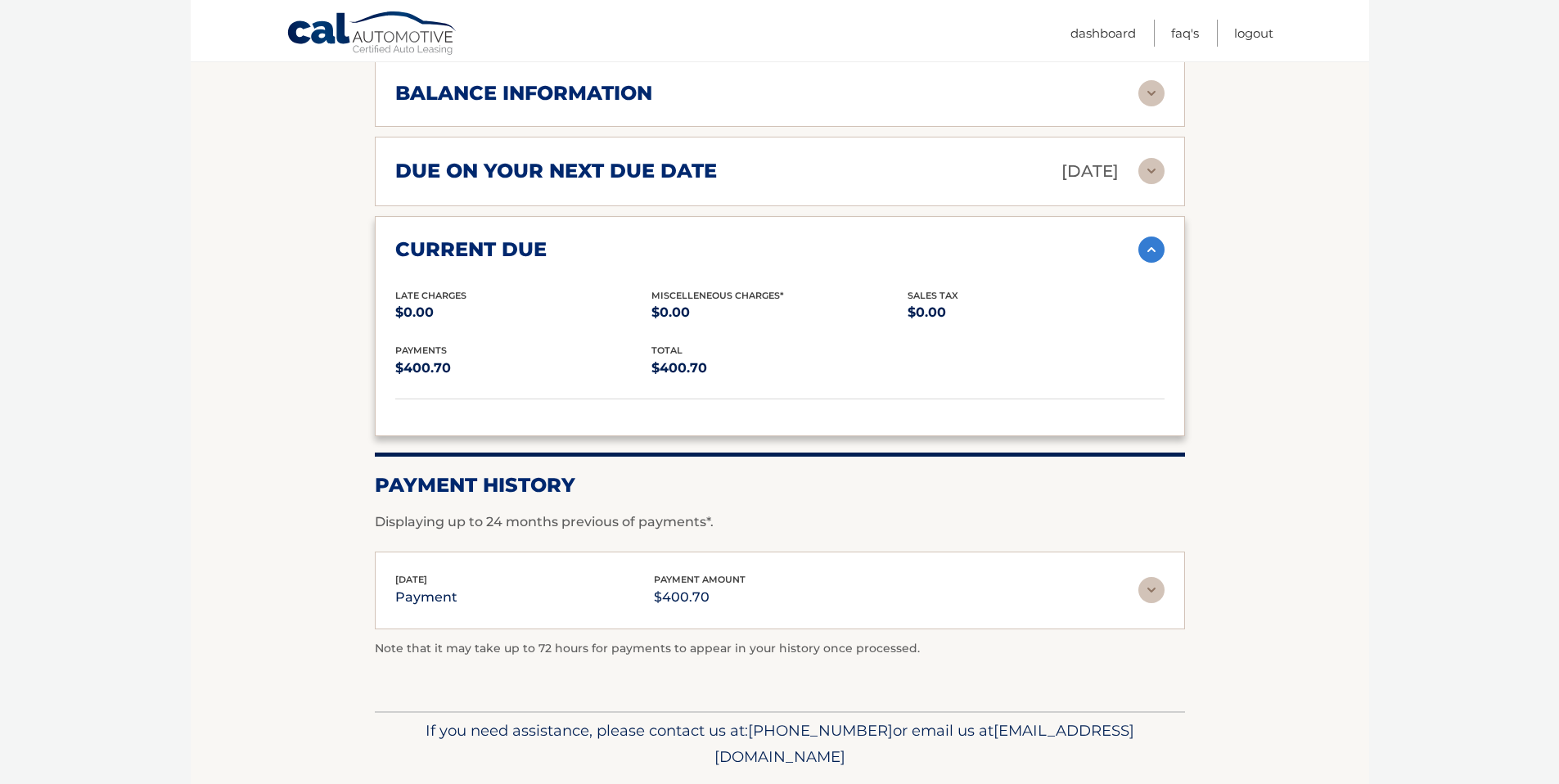
drag, startPoint x: 412, startPoint y: 581, endPoint x: 446, endPoint y: 581, distance: 34.0
click at [428, 581] on span "Jul 19, 2025" at bounding box center [411, 579] width 32 height 12
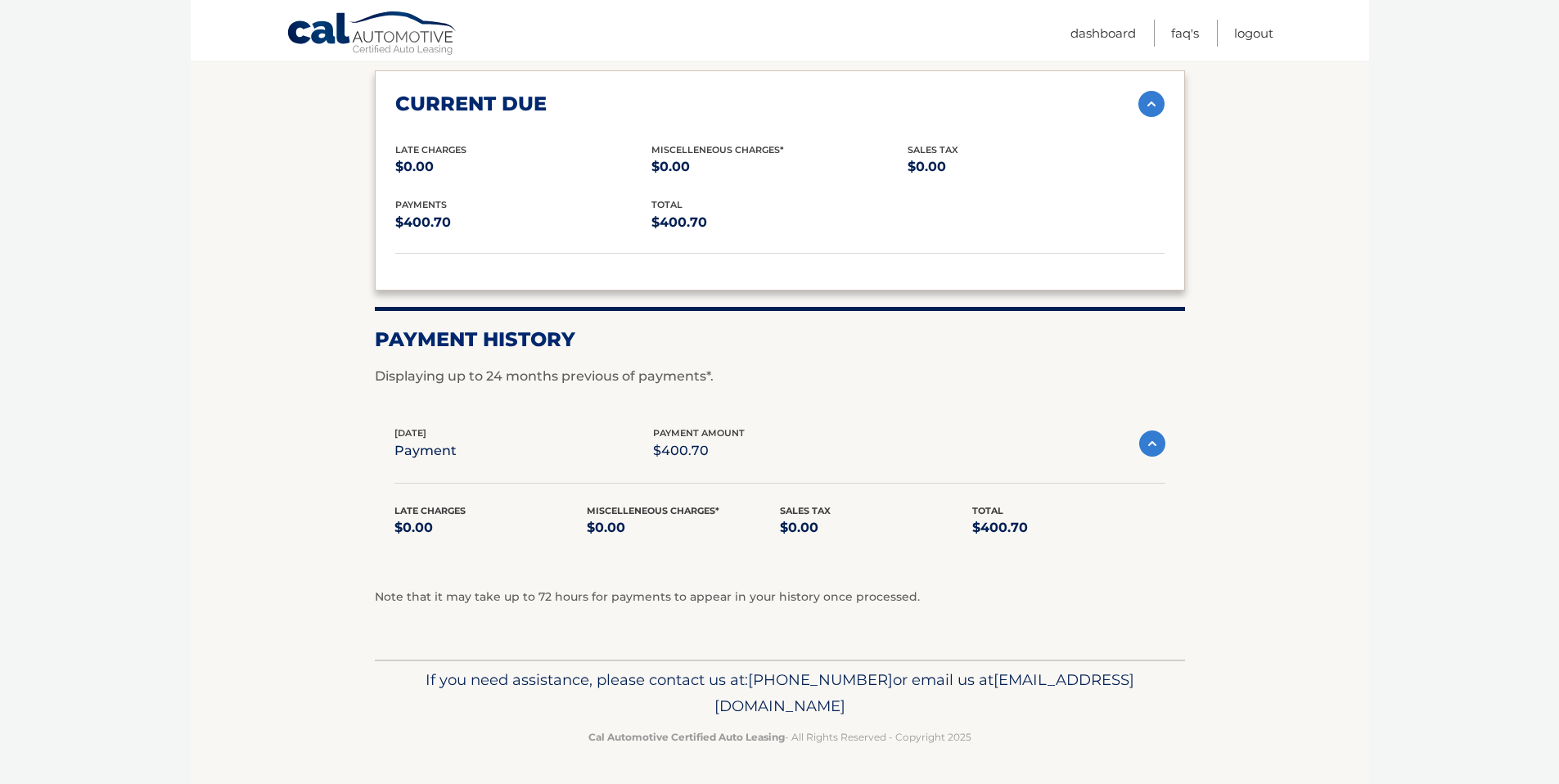
scroll to position [1170, 0]
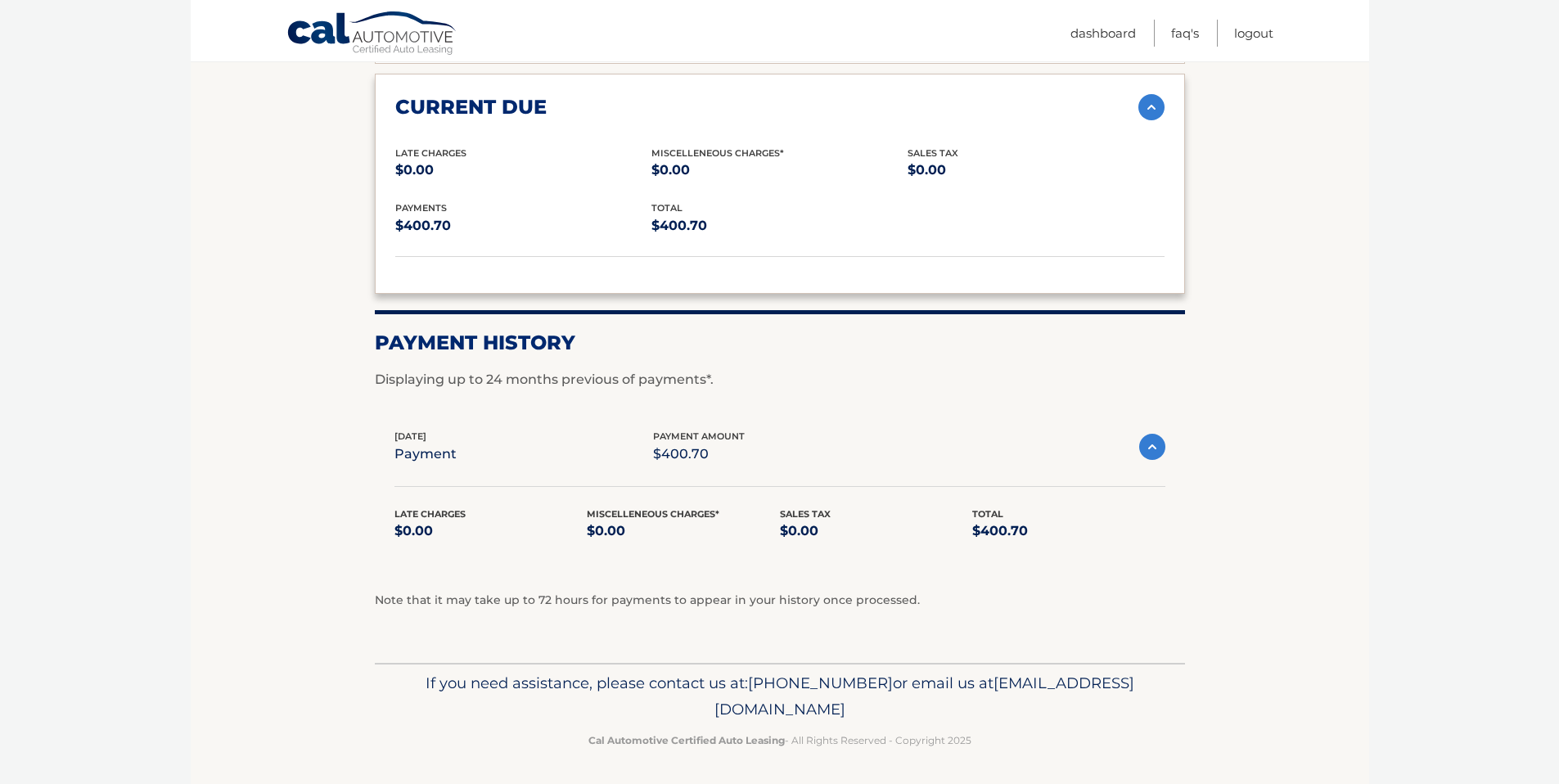
drag, startPoint x: 480, startPoint y: 601, endPoint x: 908, endPoint y: 602, distance: 428.0
click at [908, 602] on p "Note that it may take up to 72 hours for payments to appear in your history onc…" at bounding box center [780, 601] width 811 height 19
drag, startPoint x: 440, startPoint y: 381, endPoint x: 718, endPoint y: 381, distance: 278.0
click at [718, 381] on p "Displaying up to 24 months previous of payments*." at bounding box center [780, 380] width 811 height 19
click at [819, 377] on p "Displaying up to 24 months previous of payments*." at bounding box center [780, 380] width 811 height 19
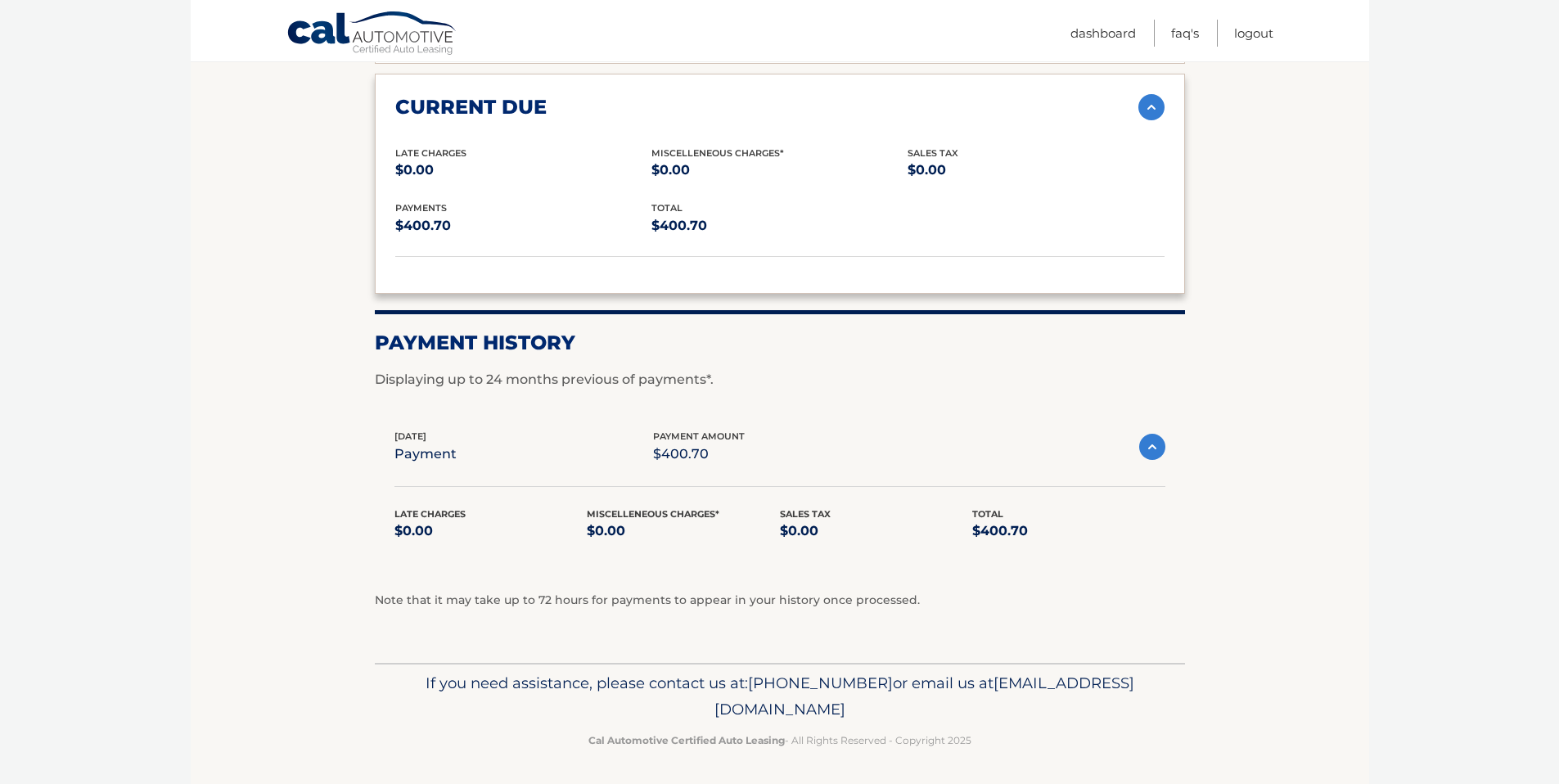
click at [1157, 445] on img at bounding box center [1152, 446] width 26 height 26
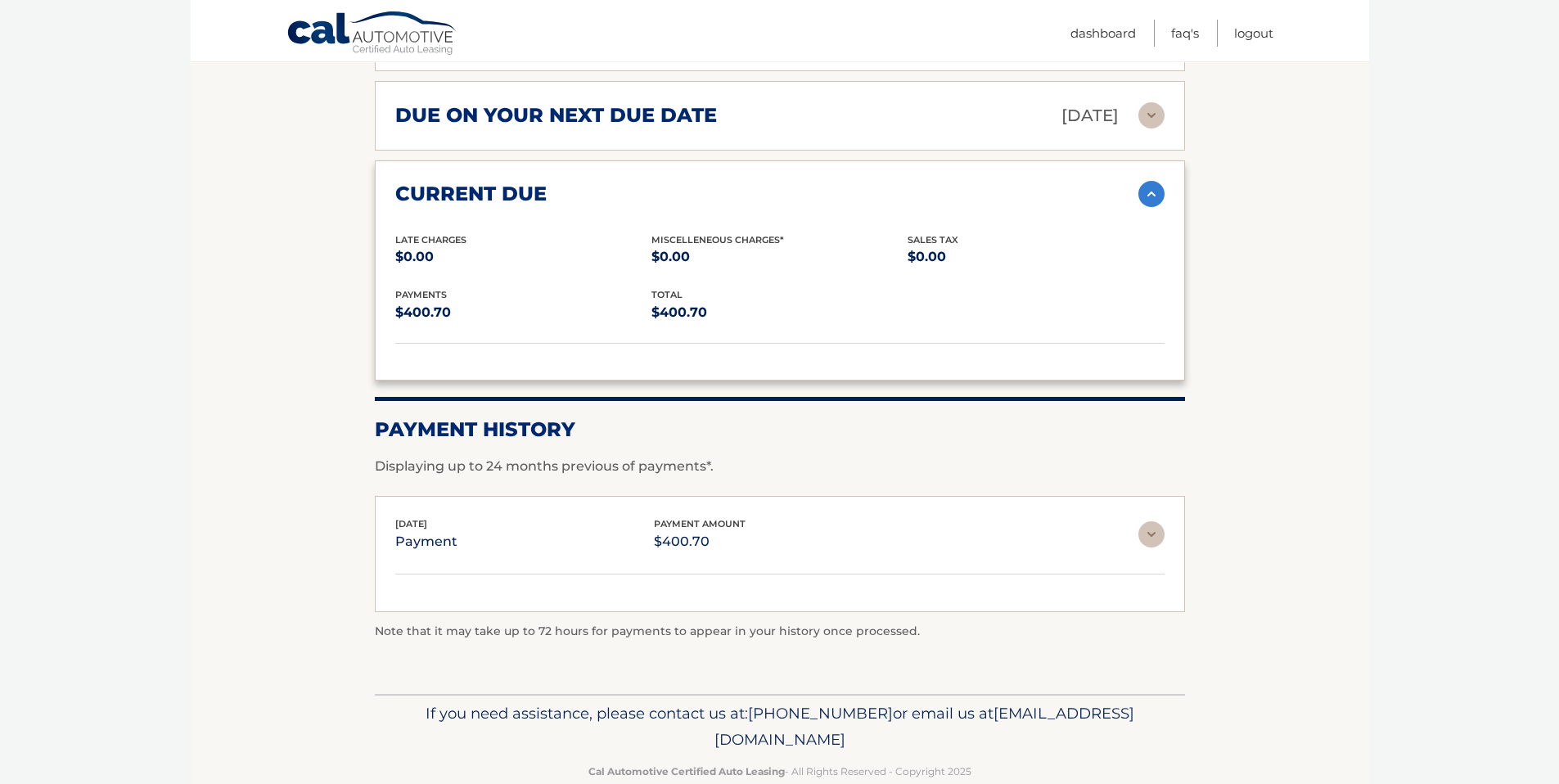
scroll to position [1078, 0]
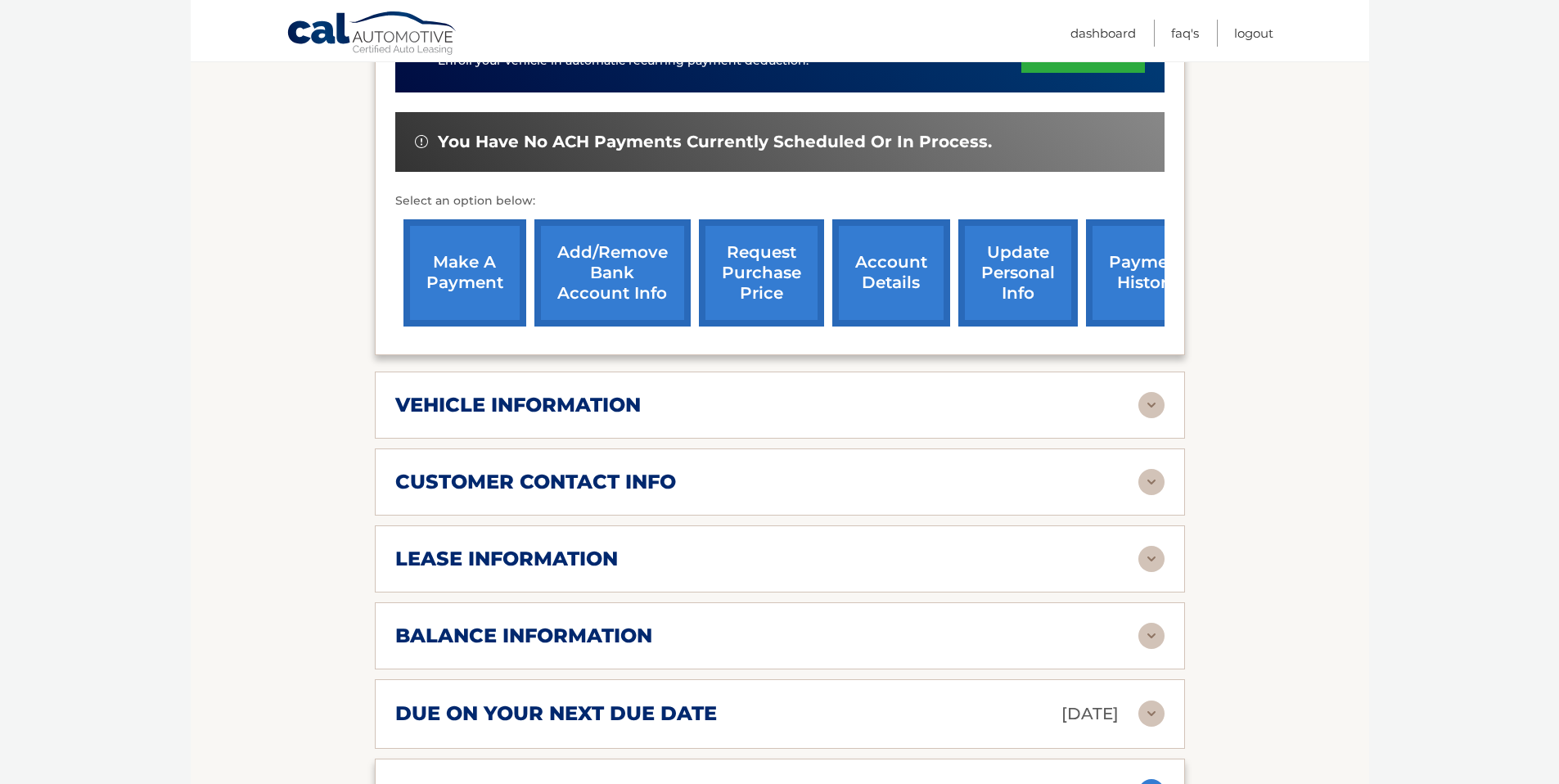
scroll to position [468, 0]
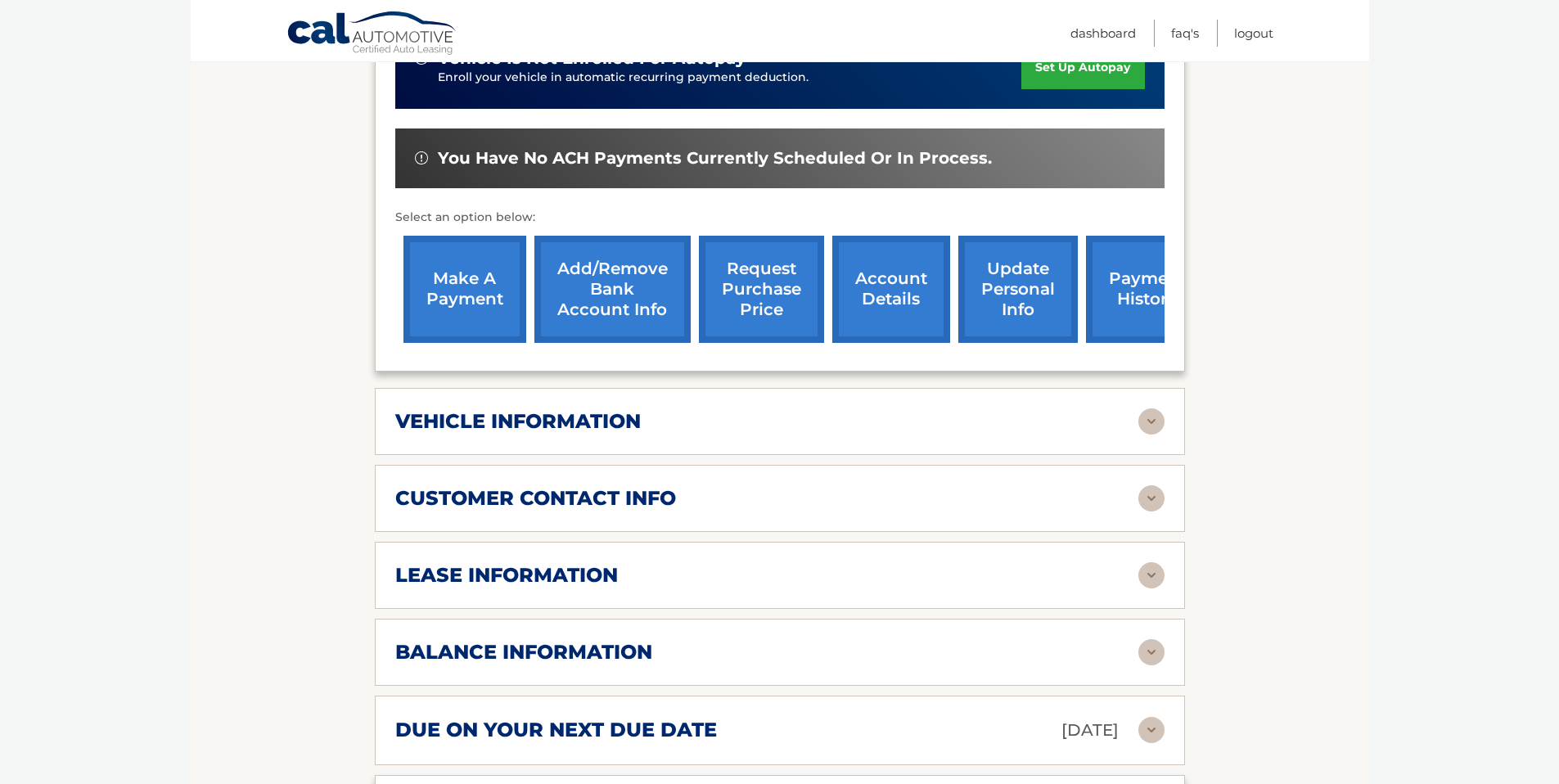
click at [437, 262] on link "make a payment" at bounding box center [465, 289] width 123 height 107
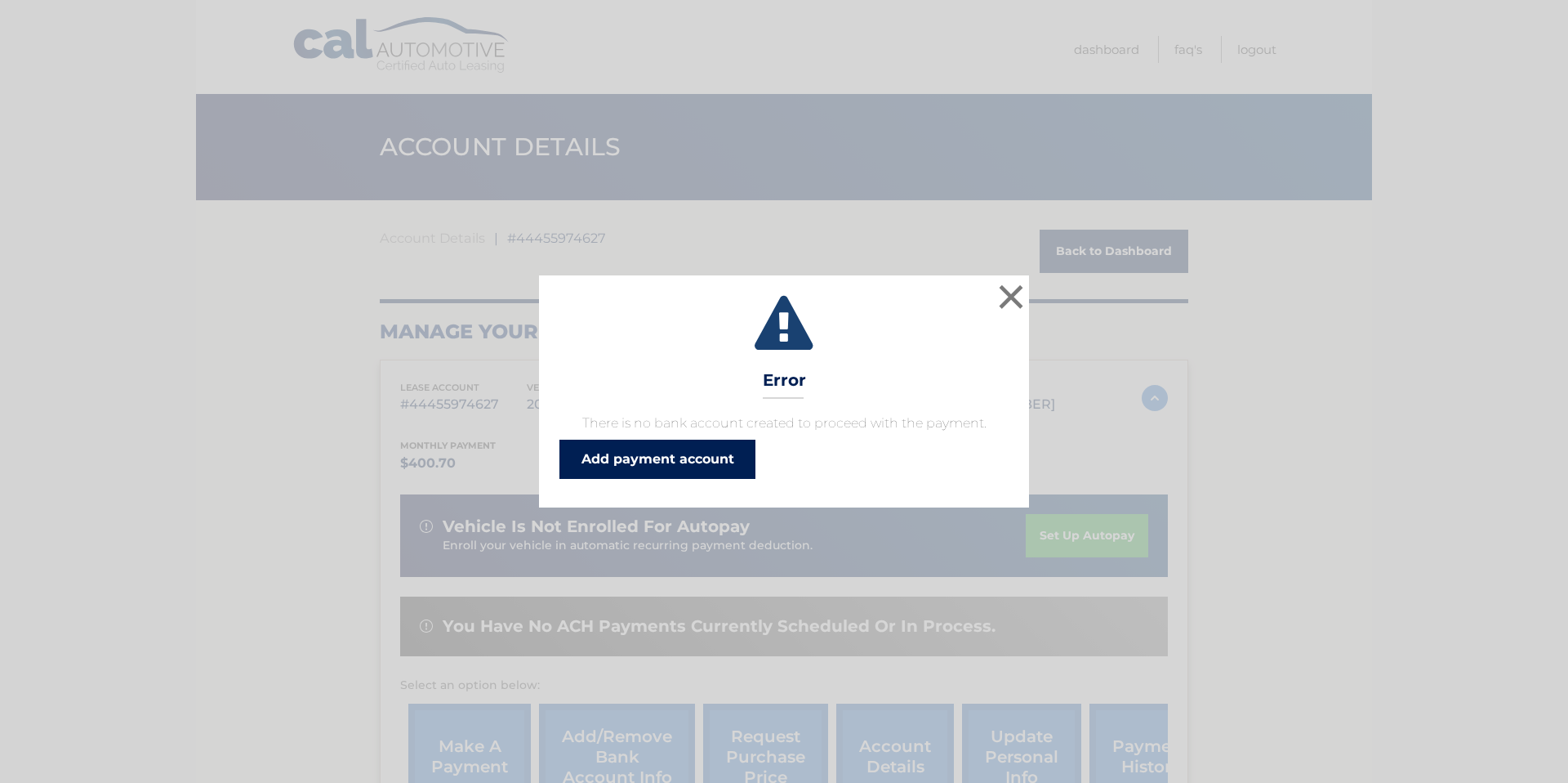
click at [641, 462] on link "Add payment account" at bounding box center [657, 459] width 196 height 39
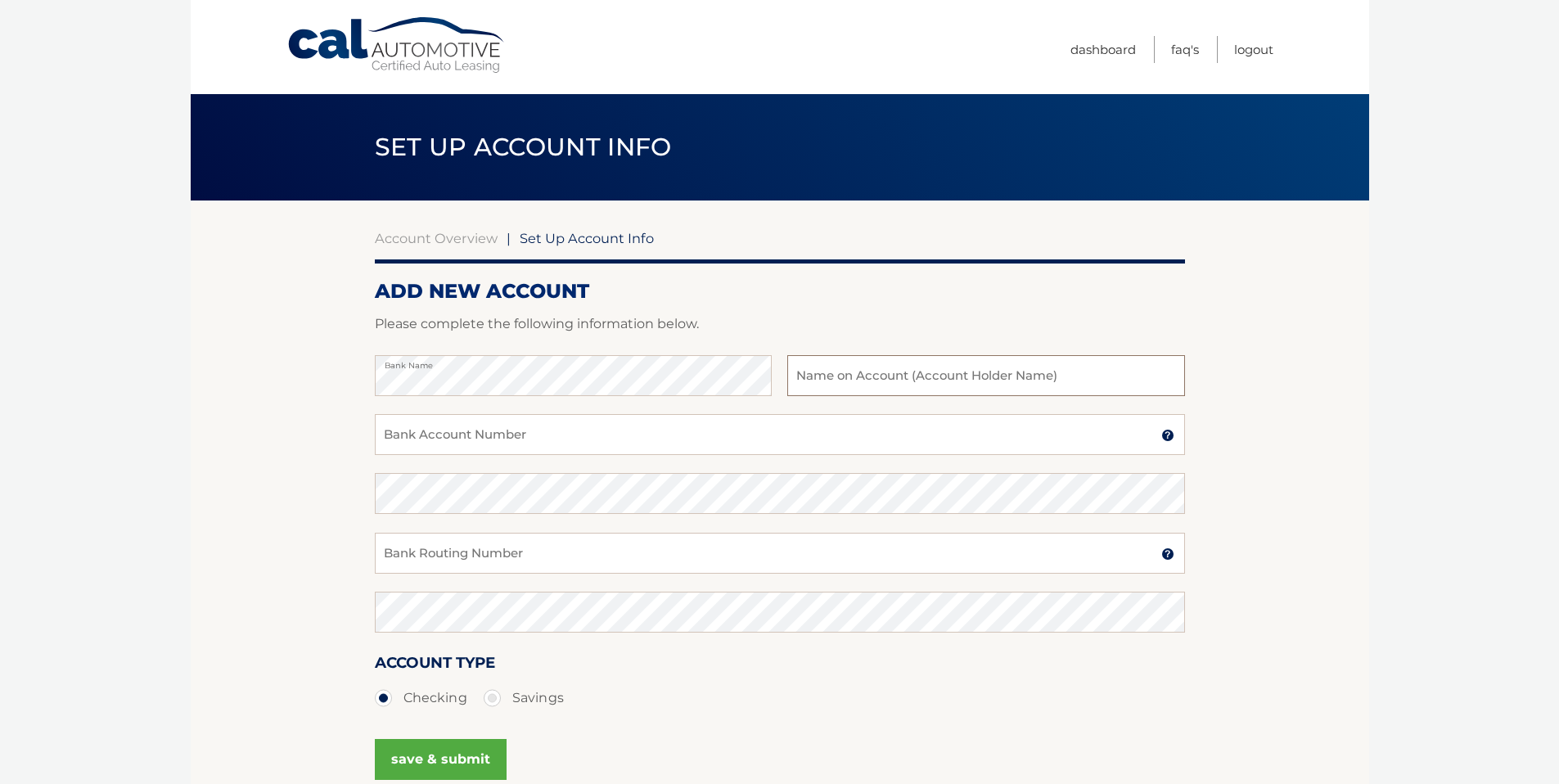
click at [889, 387] on input "text" at bounding box center [985, 376] width 397 height 41
type input "[PERSON_NAME]"
click at [594, 437] on input "Bank Account Number" at bounding box center [780, 434] width 811 height 41
click at [252, 541] on section "Account Overview | Set Up Account Info ADD NEW ACCOUNT Please complete the foll…" at bounding box center [780, 512] width 1179 height 624
click at [519, 437] on input "Bank Account Number" at bounding box center [780, 434] width 811 height 41
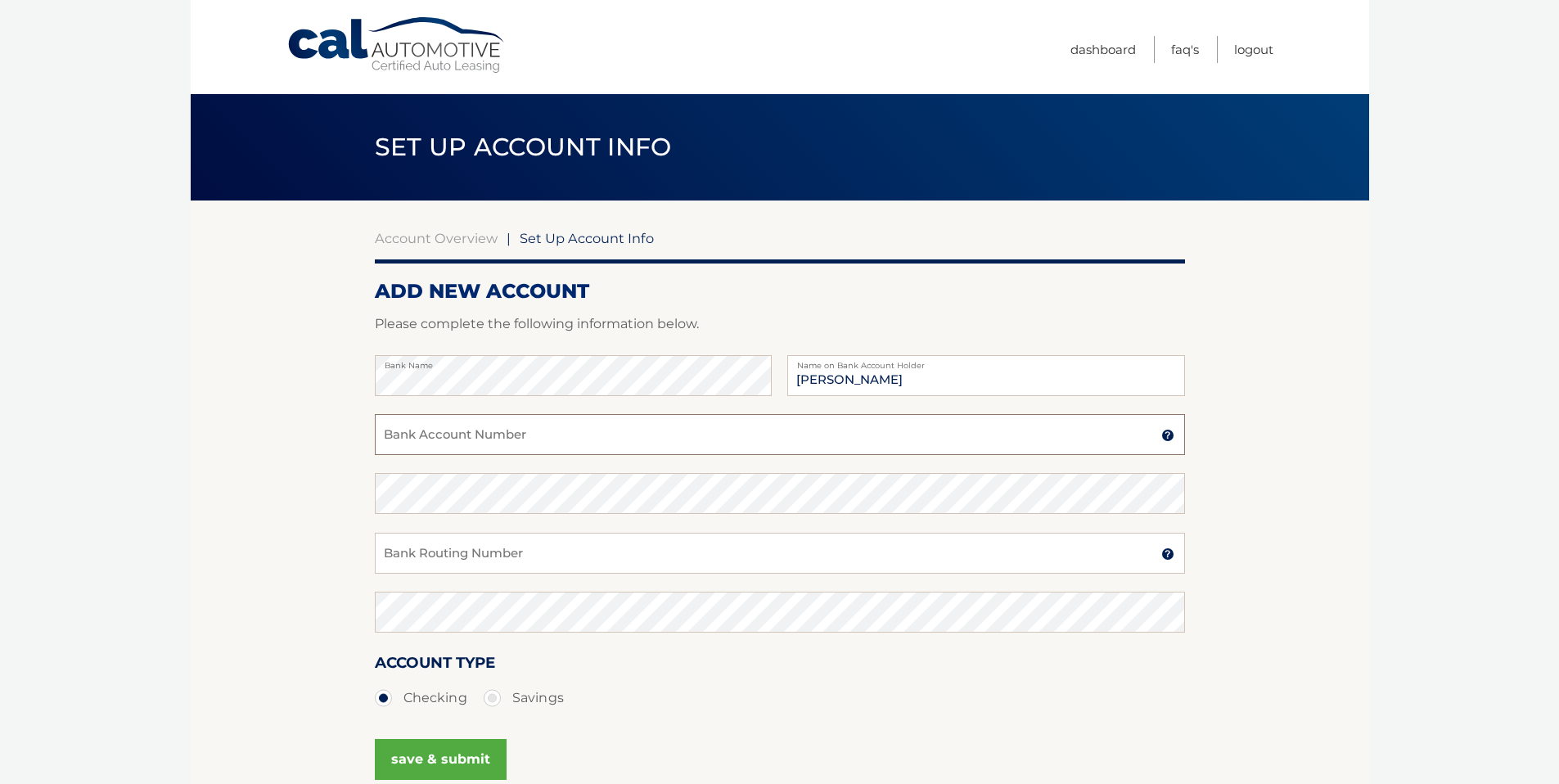
click at [519, 437] on input "Bank Account Number" at bounding box center [780, 434] width 811 height 41
type input "004663693708"
click at [453, 552] on input "Bank Routing Number" at bounding box center [780, 553] width 811 height 41
type input "011000138"
click at [650, 696] on ul "Checking Savings" at bounding box center [780, 698] width 811 height 33
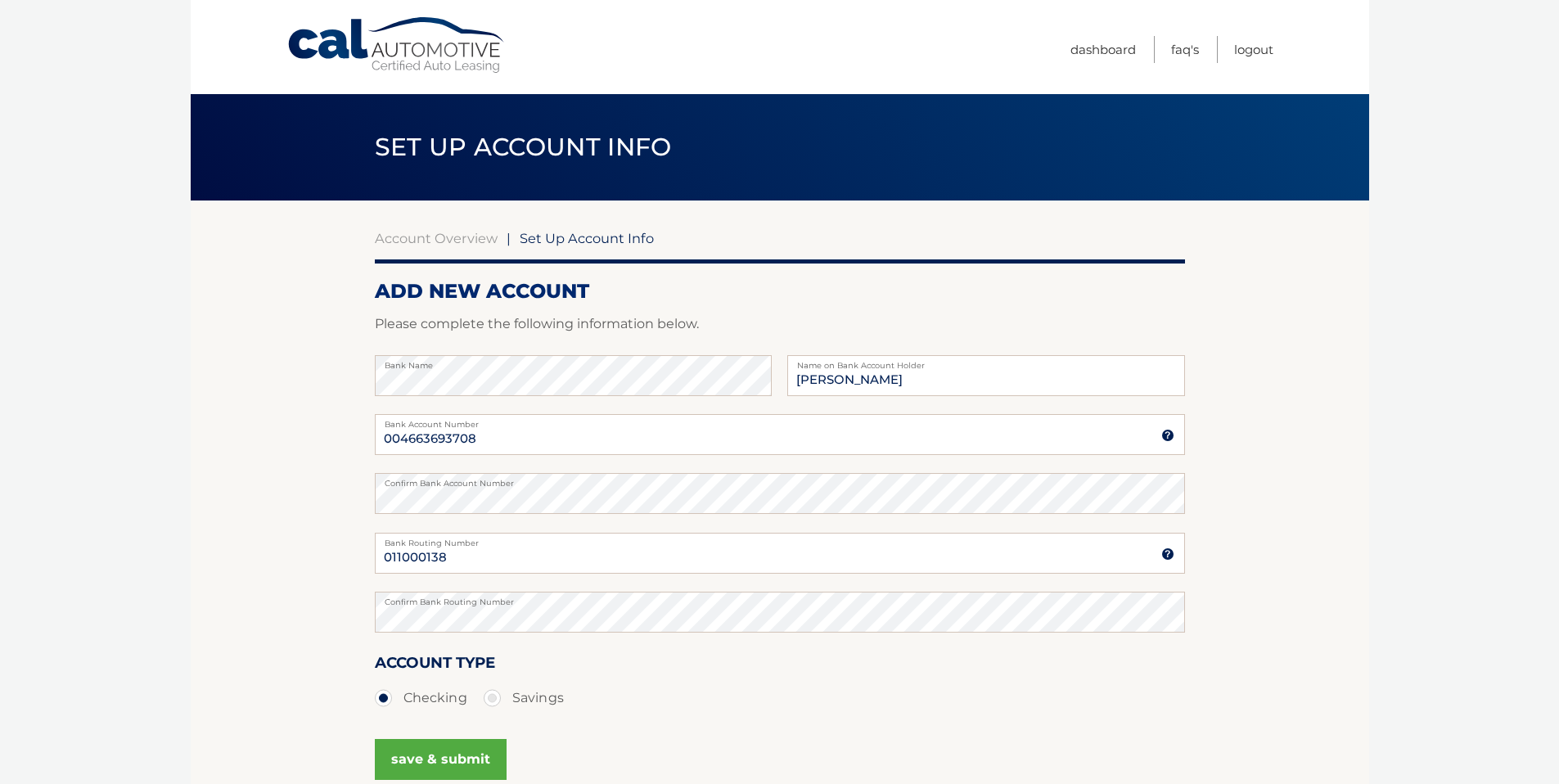
click at [465, 752] on button "save & submit" at bounding box center [440, 760] width 132 height 41
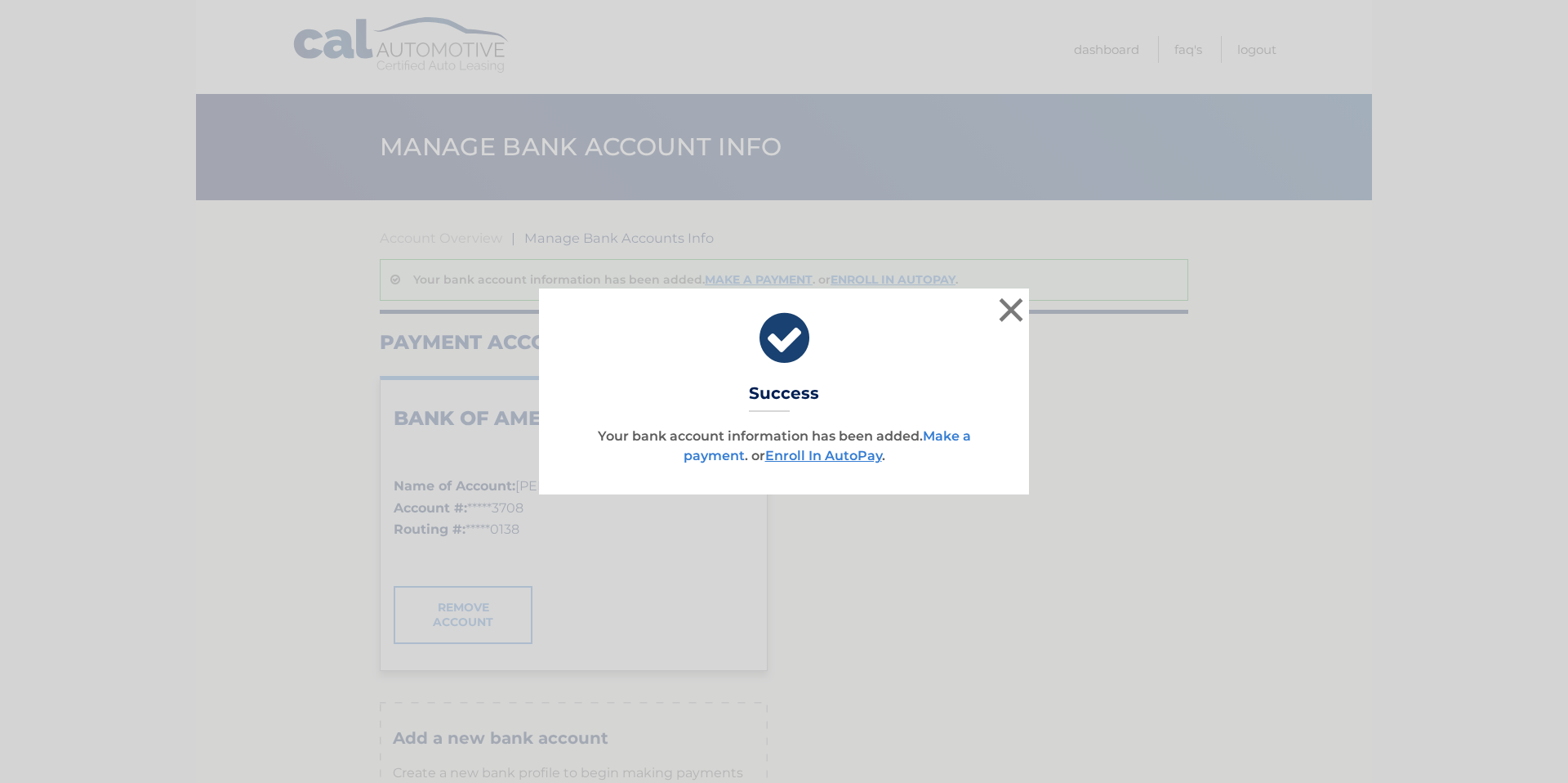
click at [717, 456] on link "Make a payment" at bounding box center [827, 445] width 288 height 35
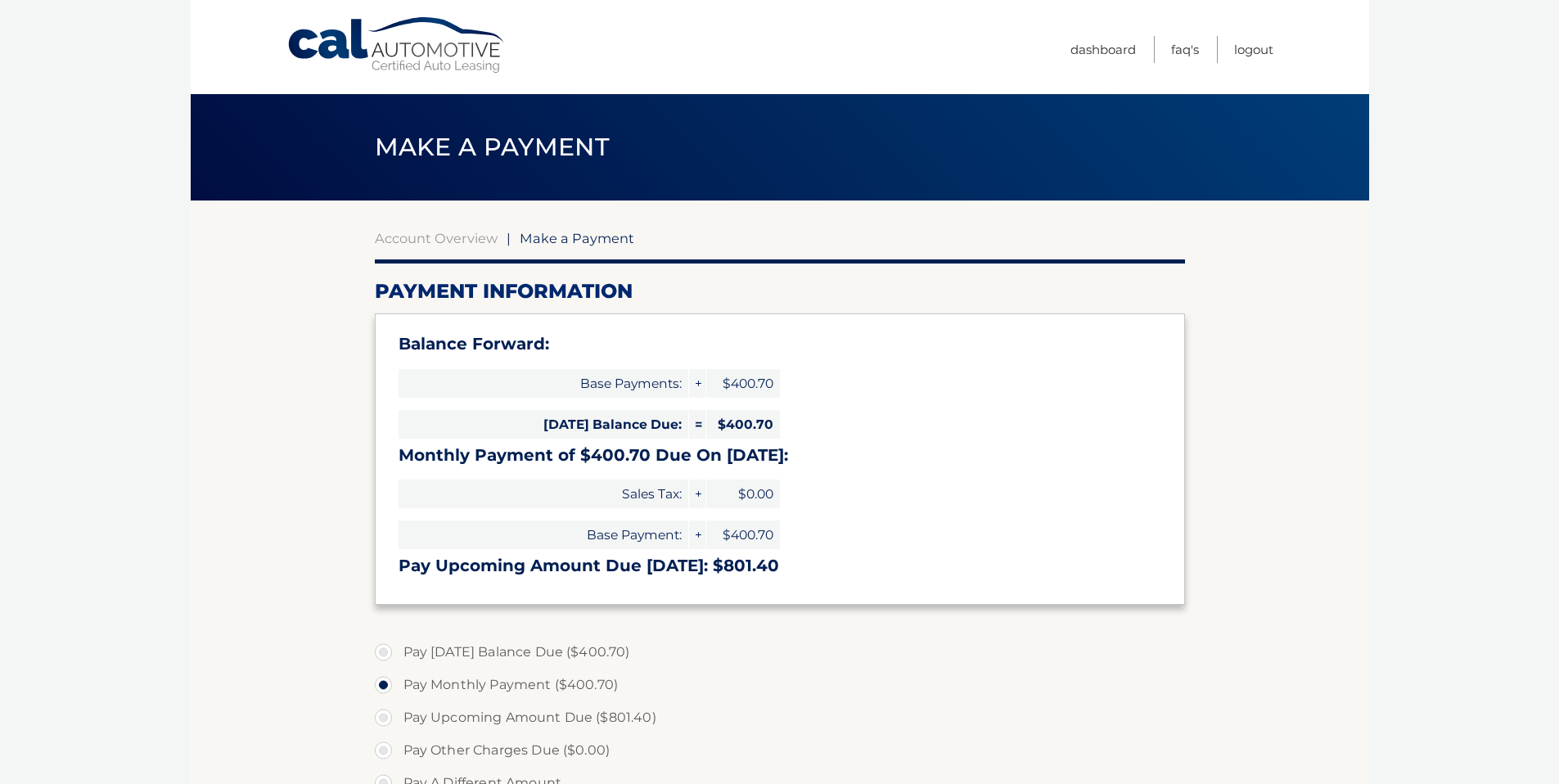
select select "MDY3MzhhZmUtMjI0ZC00MjYyLTg0MTQtMmIzODFiODA2MTNh"
click at [1227, 502] on section "Account Overview | Make a Payment Payment Information Balance Forward: Base Pay…" at bounding box center [780, 657] width 1179 height 914
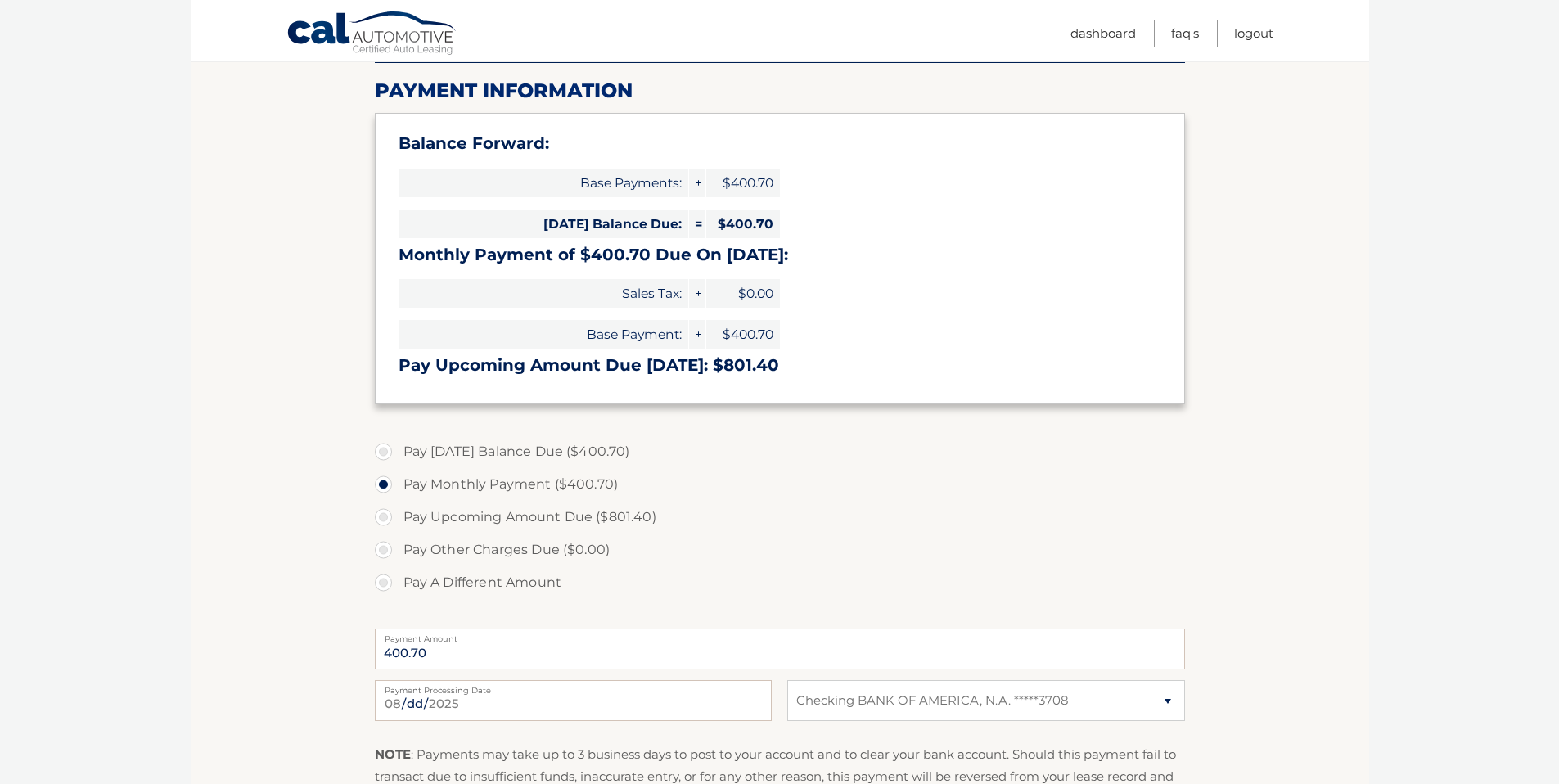
scroll to position [205, 0]
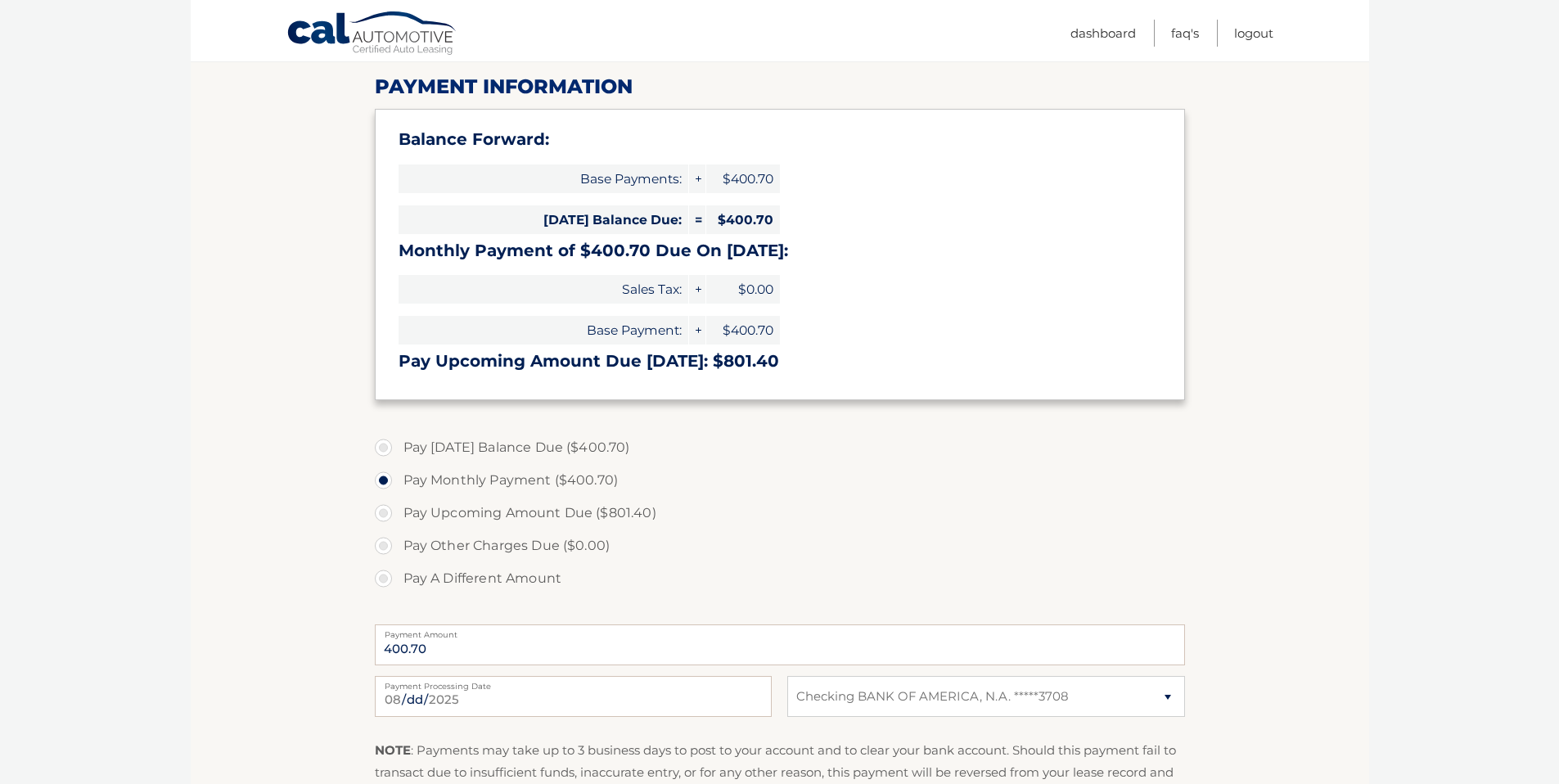
click at [310, 636] on section "Account Overview | Make a Payment Payment Information Balance Forward: Base Pay…" at bounding box center [780, 453] width 1179 height 914
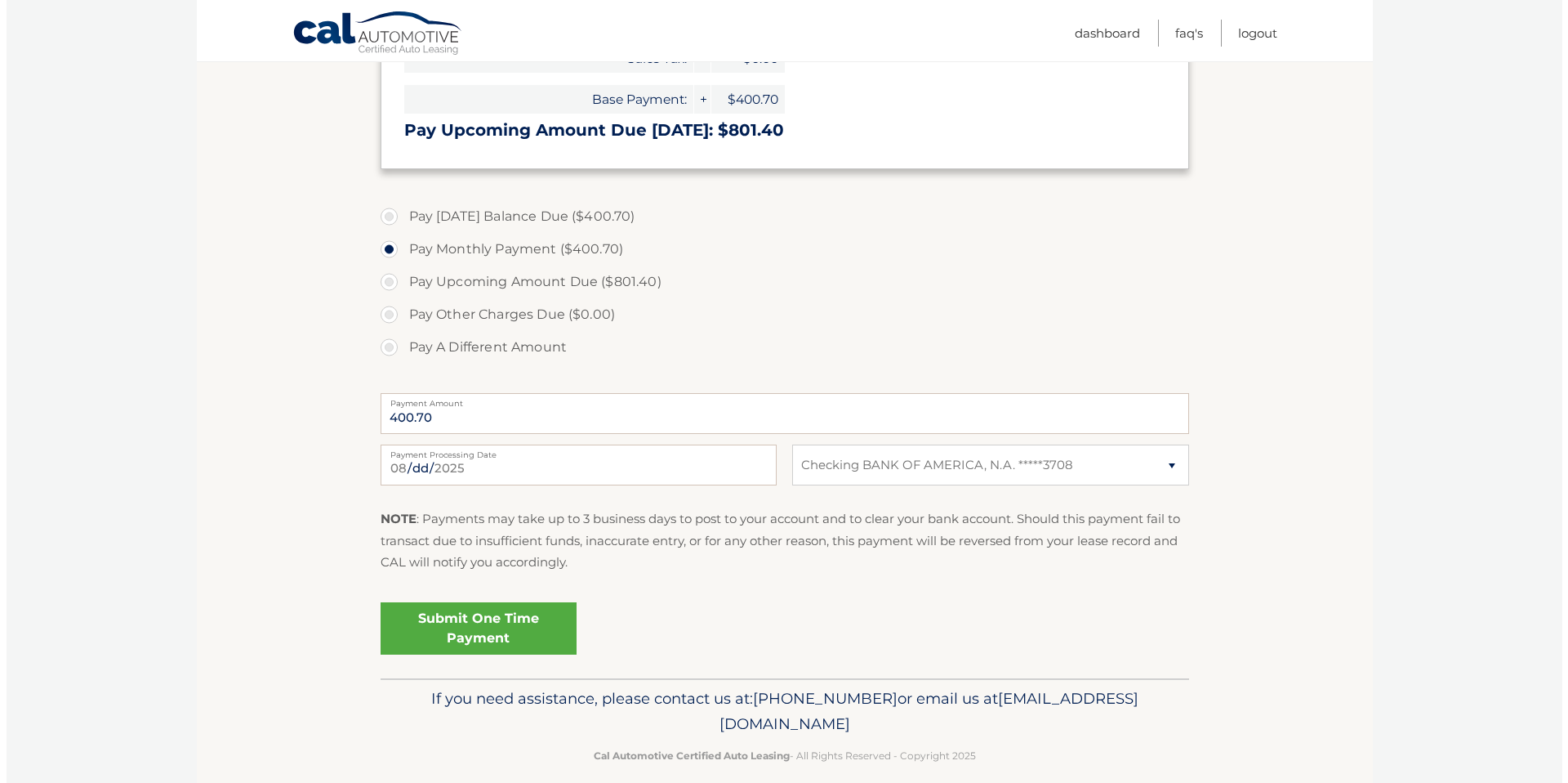
scroll to position [454, 0]
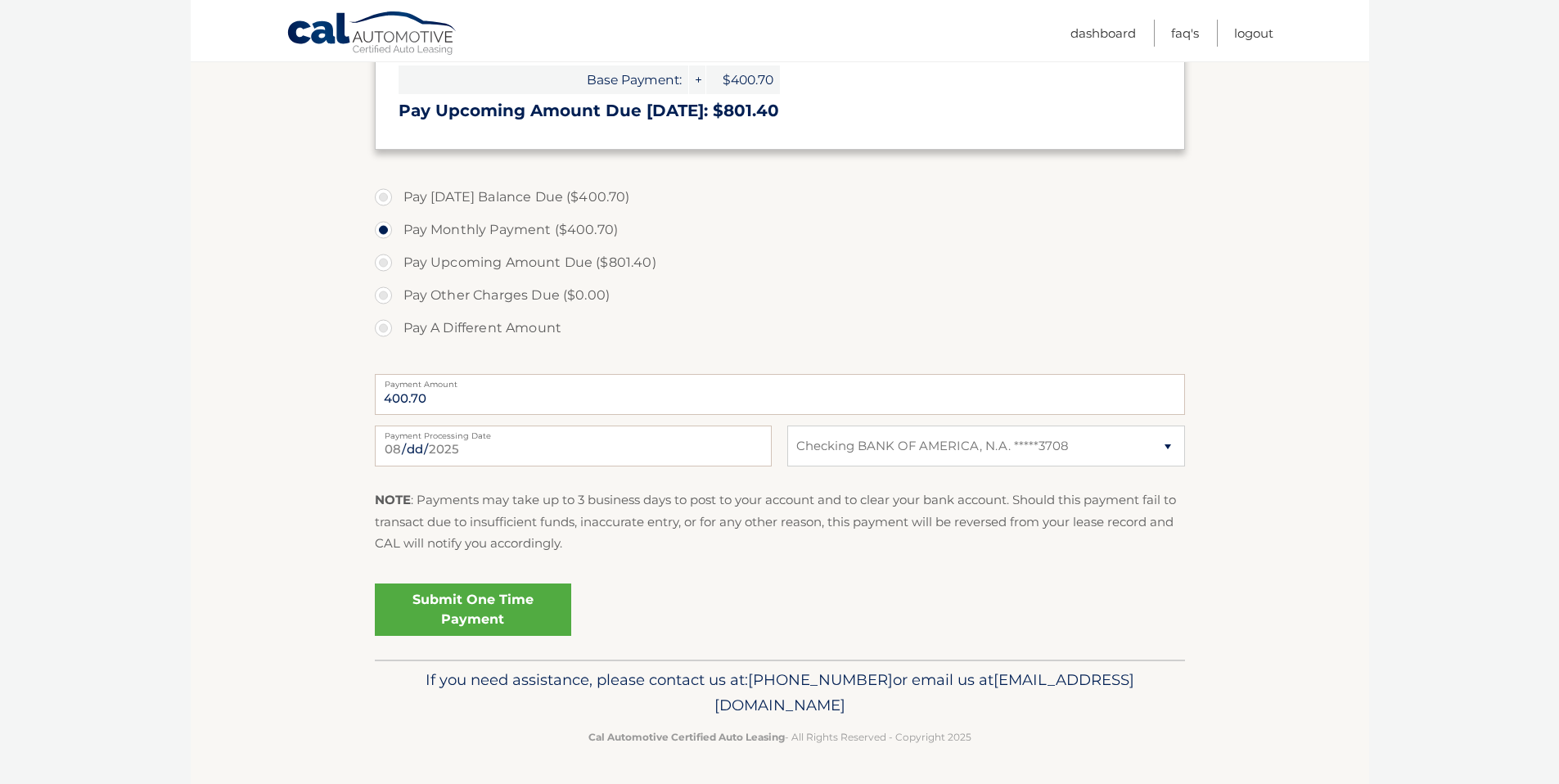
click at [478, 614] on link "Submit One Time Payment" at bounding box center [474, 610] width 197 height 53
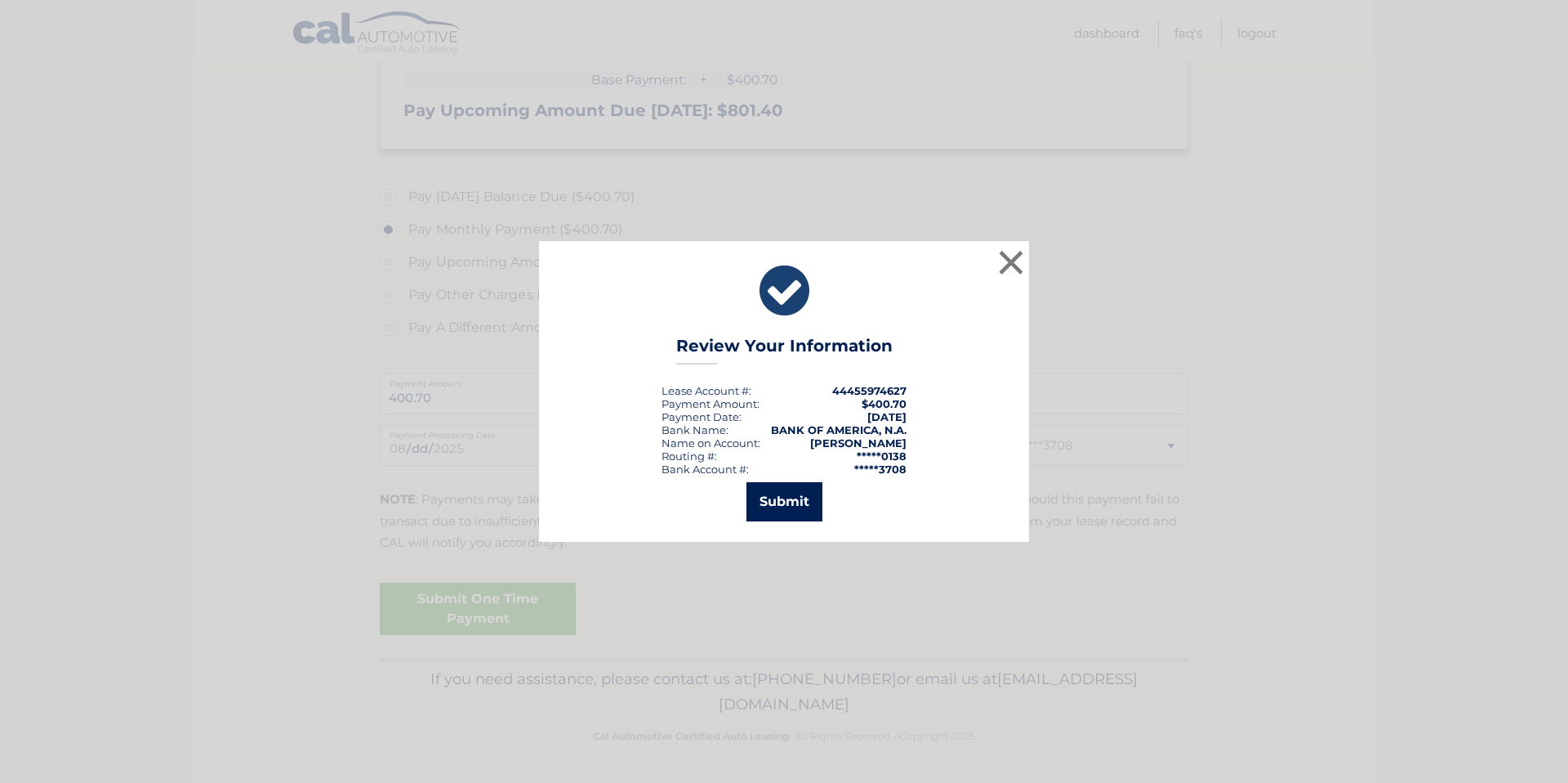
click at [798, 509] on button "Submit" at bounding box center [784, 502] width 76 height 39
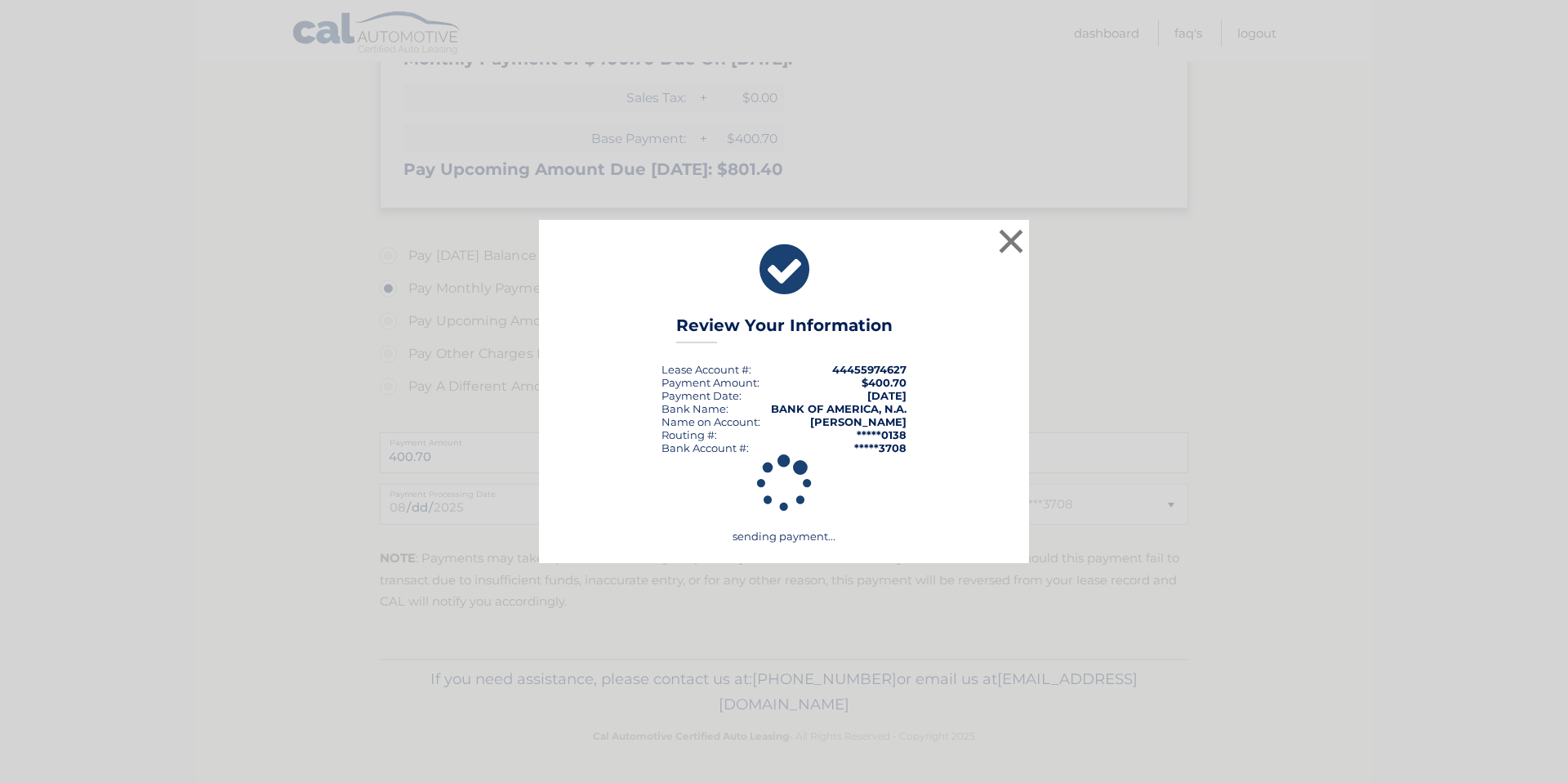
scroll to position [396, 0]
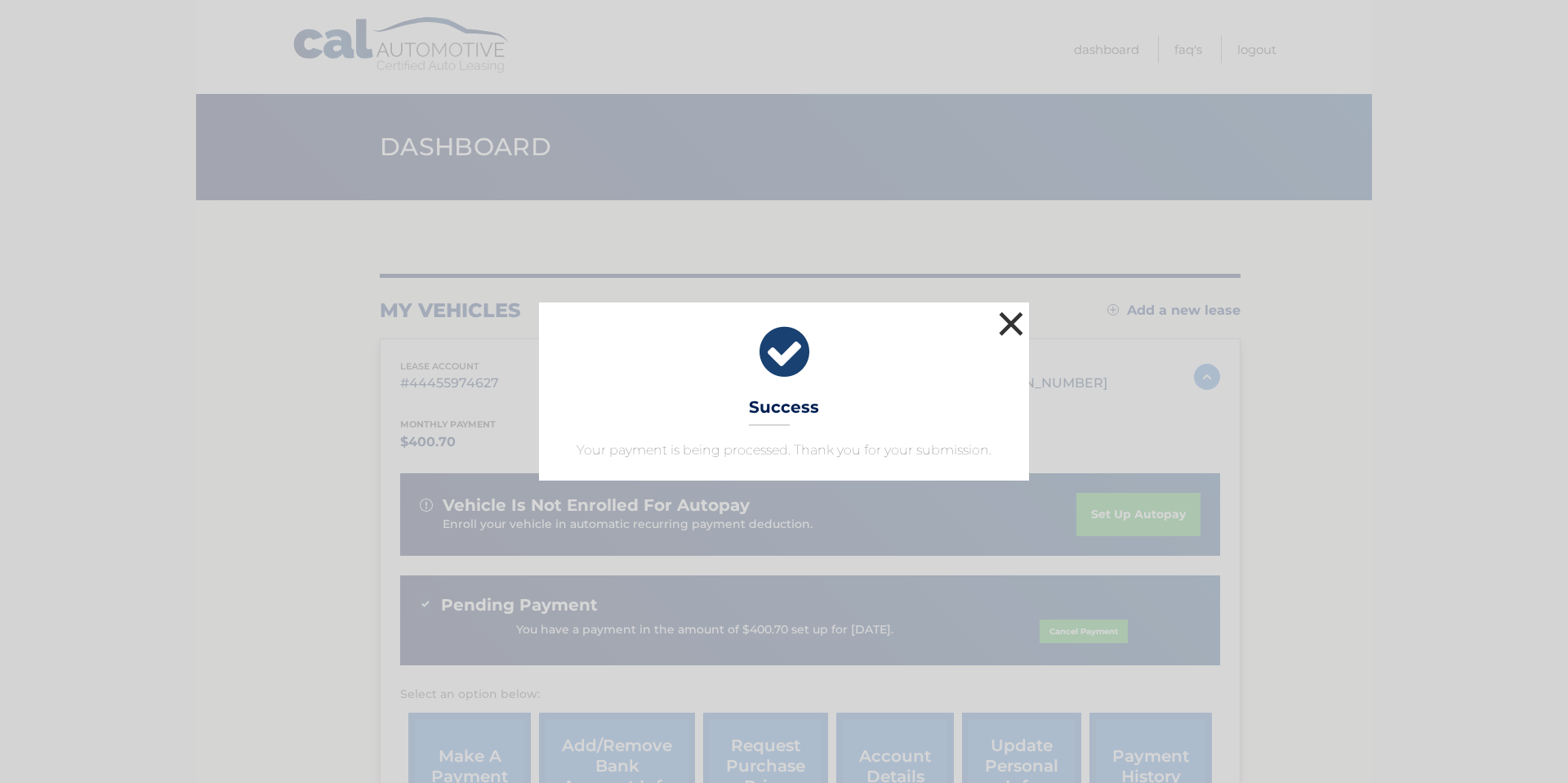
click at [1016, 320] on button "×" at bounding box center [1011, 324] width 33 height 33
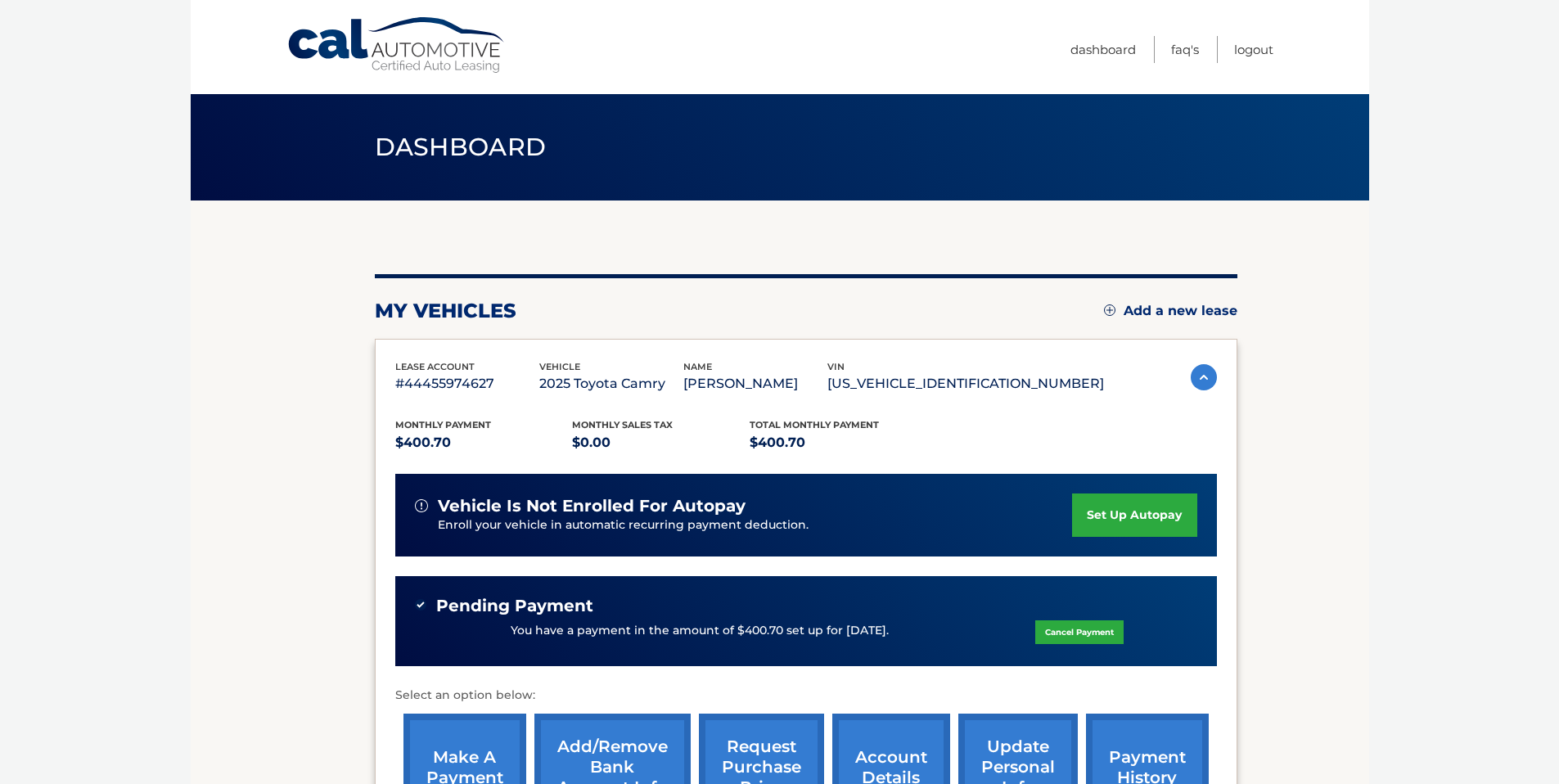
click at [1113, 507] on link "set up autopay" at bounding box center [1134, 515] width 125 height 44
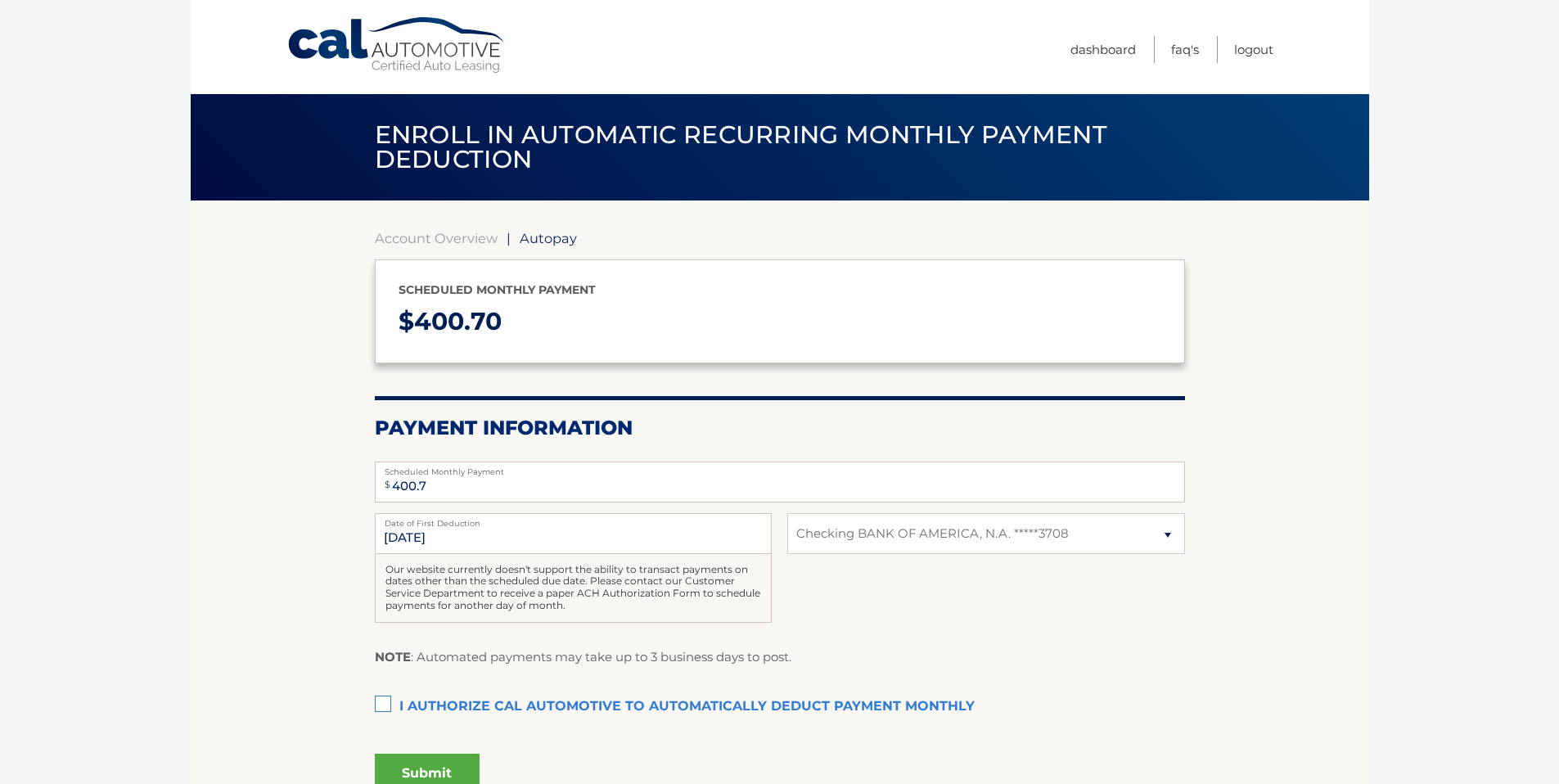
select select "MDY3MzhhZmUtMjI0ZC00MjYyLTg0MTQtMmIzODFiODA2MTNh"
click at [873, 607] on div "[DATE] Date of First Deduction Our website currently doesn't support the abilit…" at bounding box center [780, 577] width 811 height 128
click at [381, 708] on label "I authorize cal automotive to automatically deduct payment monthly This checkbo…" at bounding box center [780, 707] width 811 height 33
click at [0, 0] on input "I authorize cal automotive to automatically deduct payment monthly This checkbo…" at bounding box center [0, 0] width 0 height 0
click at [1039, 643] on fieldset "$ 400.7 Scheduled Monthly Payment Monthly Deduction cannot exceed amount of 2 m…" at bounding box center [780, 634] width 811 height 366
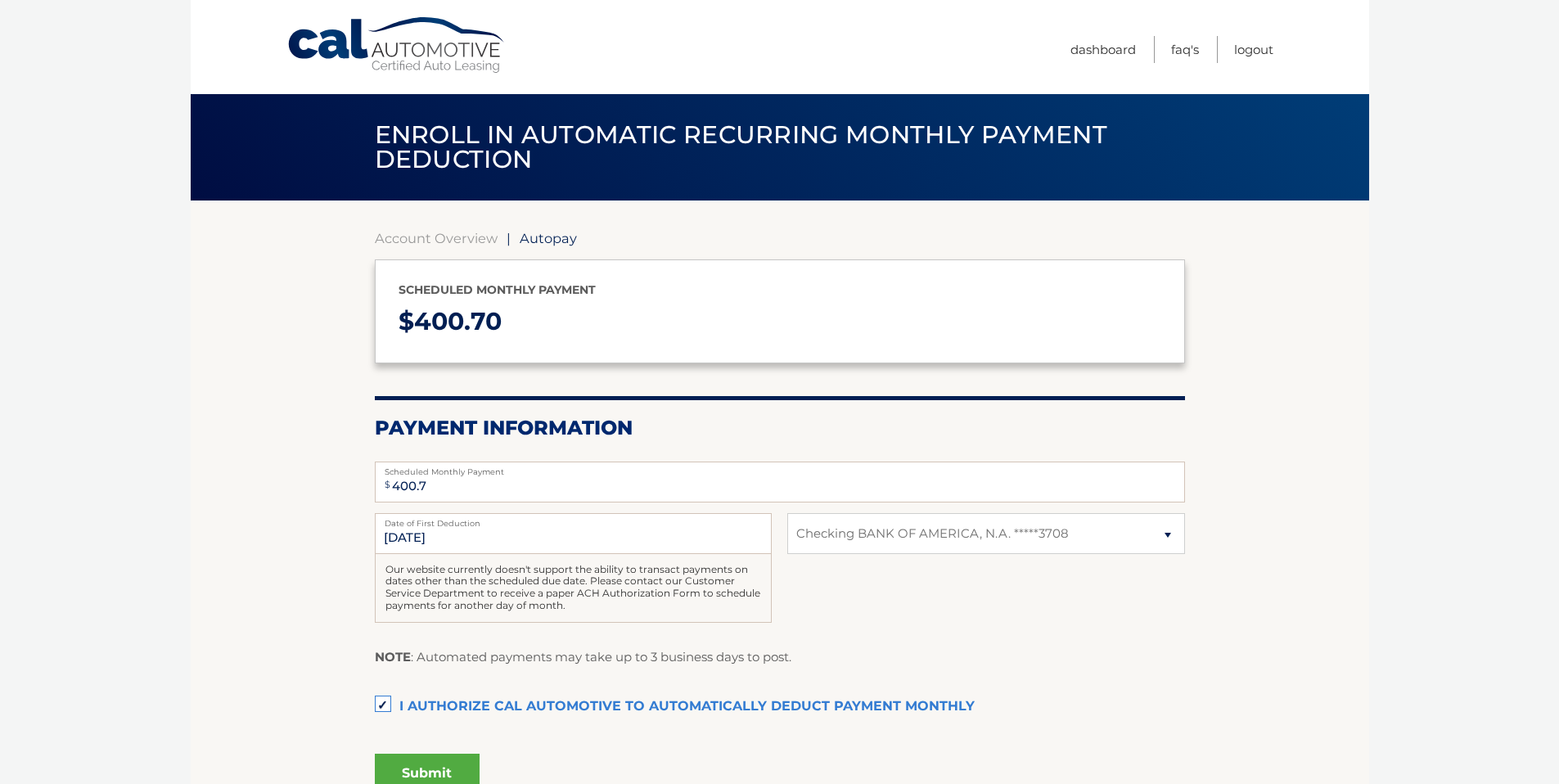
click at [1040, 647] on div "NOTE : Automated payments may take up to 3 business days to post." at bounding box center [780, 663] width 811 height 33
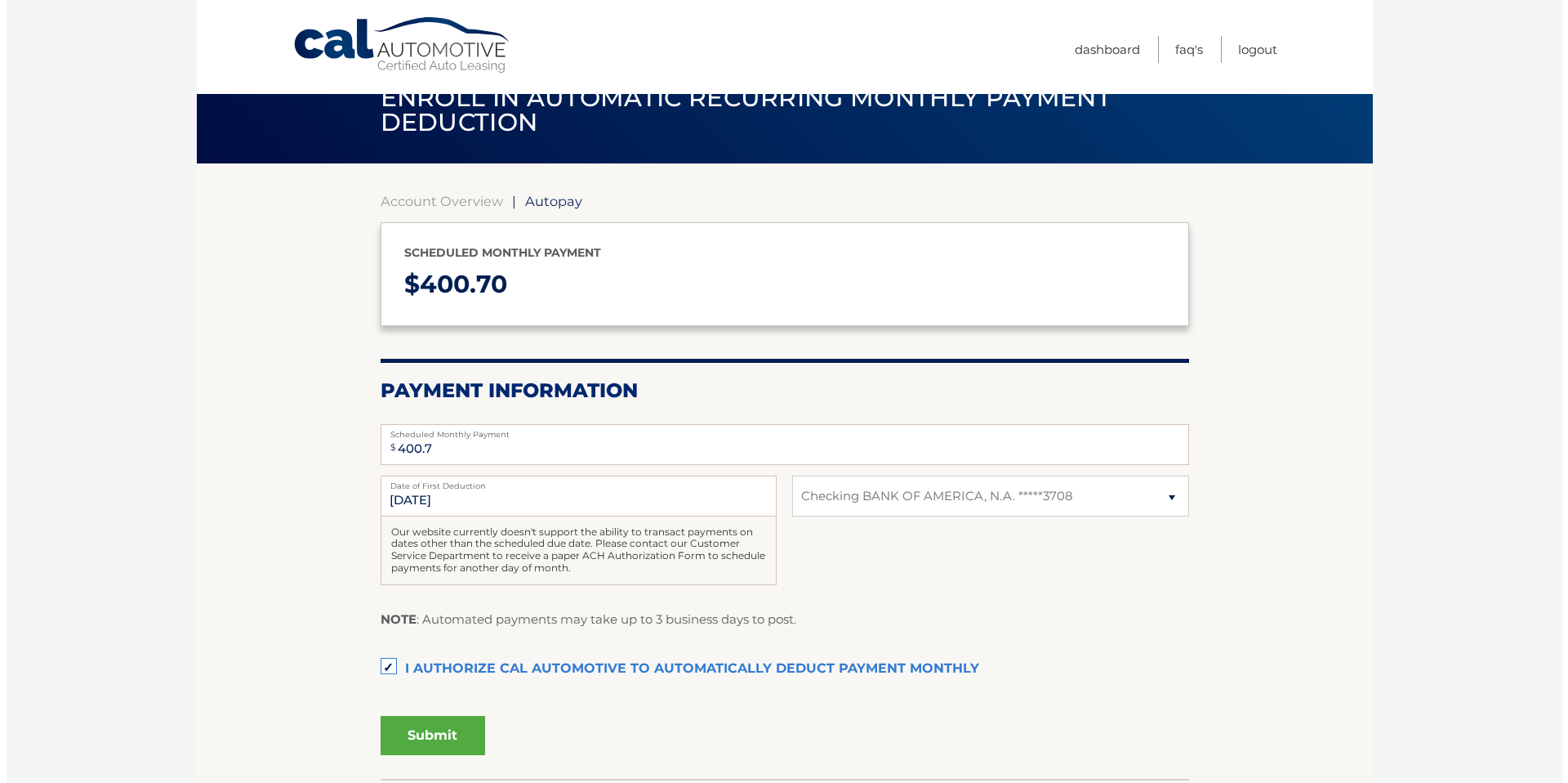
scroll to position [40, 0]
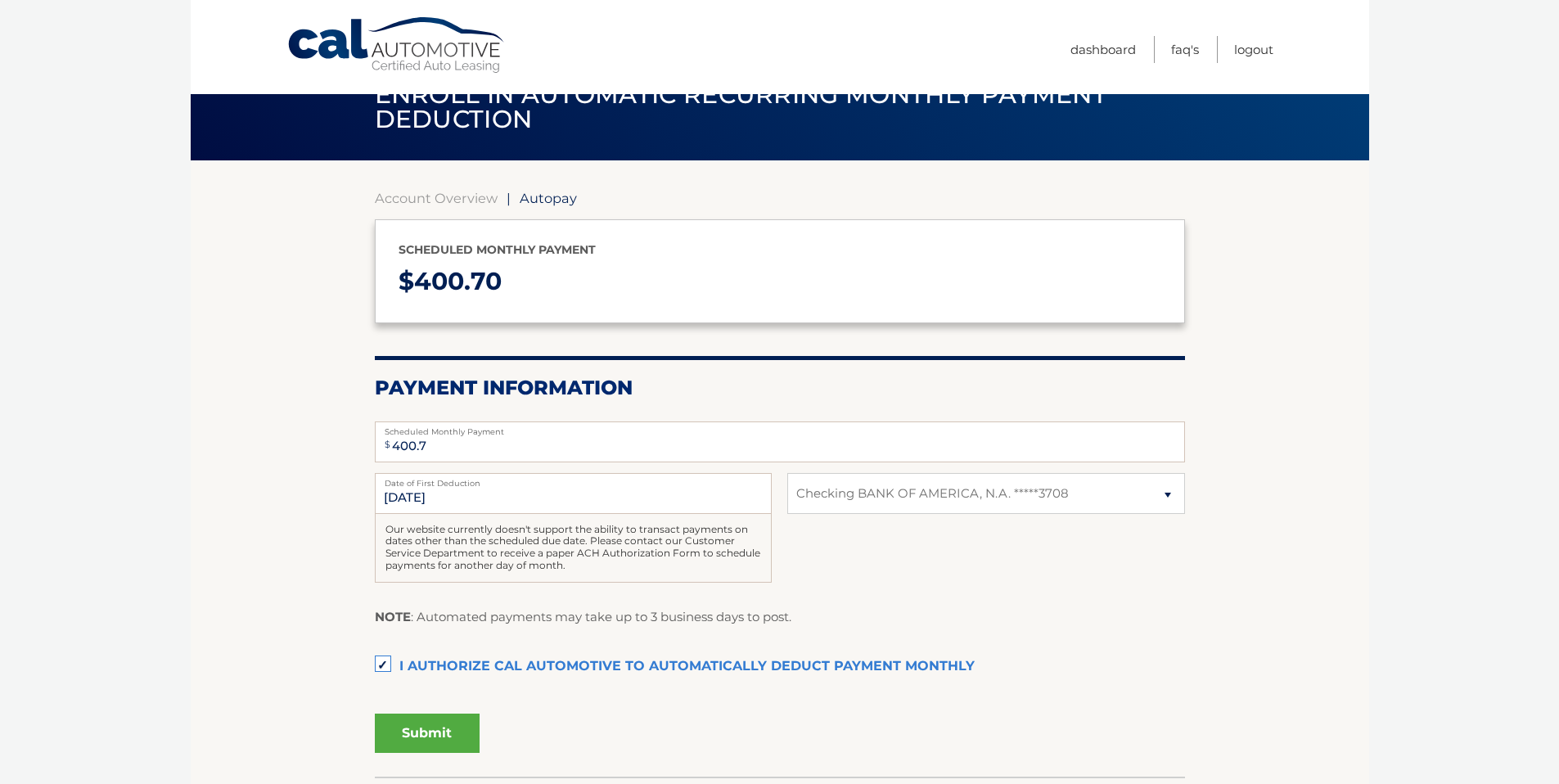
click at [429, 731] on button "Submit" at bounding box center [428, 733] width 105 height 39
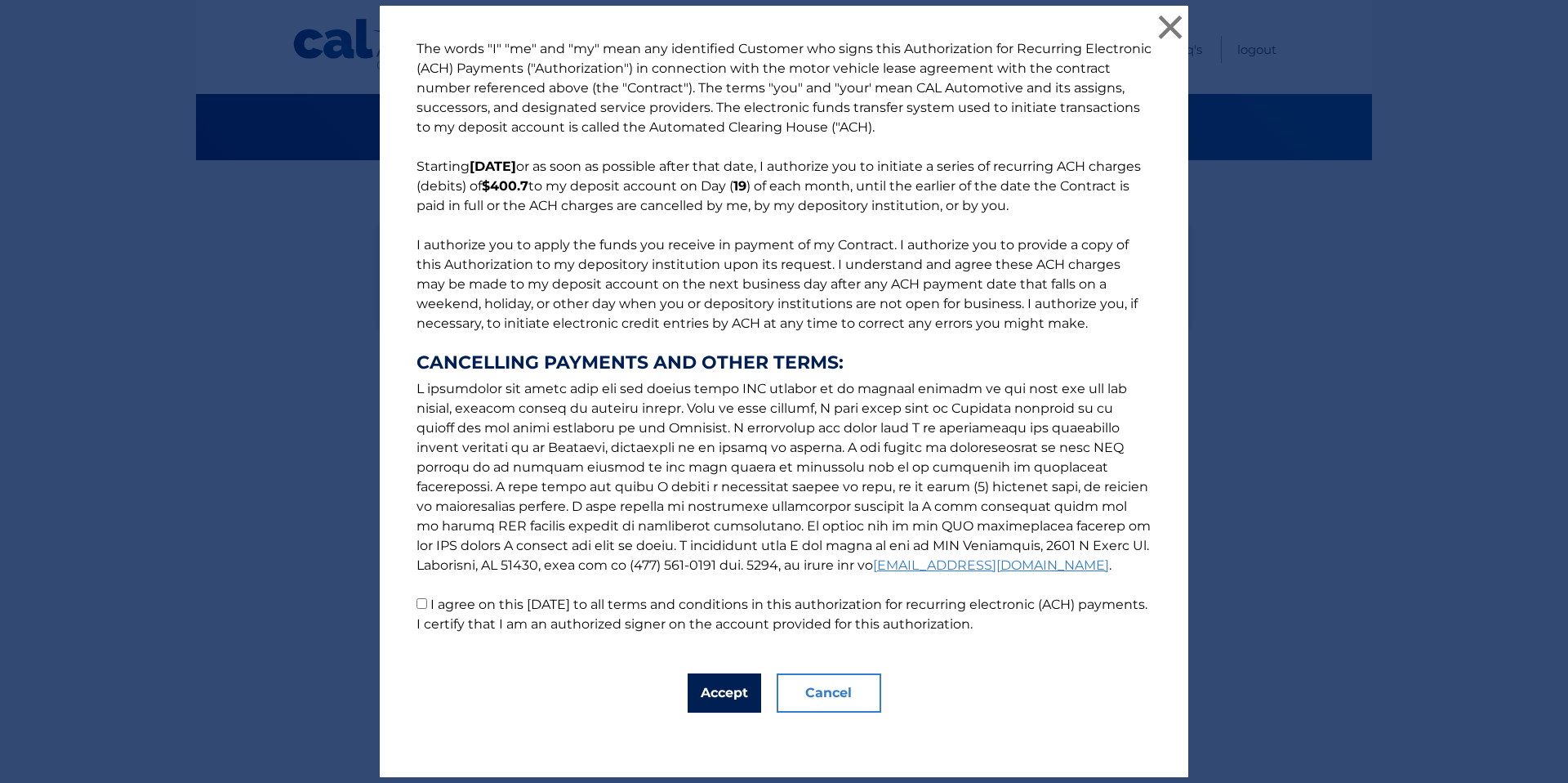
click at [716, 699] on button "Accept" at bounding box center [724, 693] width 74 height 39
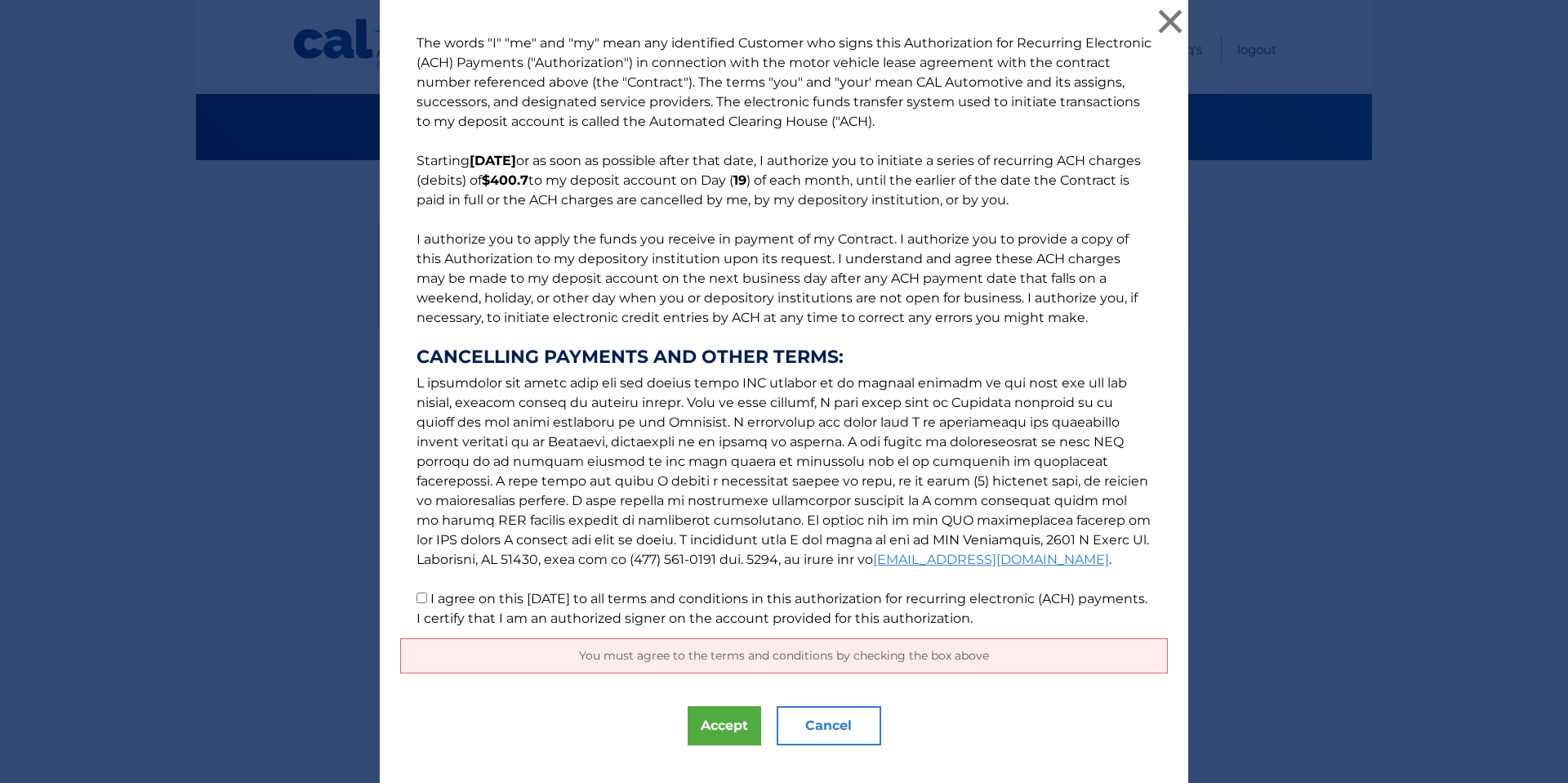
click at [423, 601] on p "The words "I" "me" and "my" mean any identified Customer who signs this Authori…" at bounding box center [784, 331] width 768 height 595
click at [416, 600] on input "I agree on this [DATE] to all terms and conditions in this authorization for re…" at bounding box center [421, 597] width 11 height 11
checkbox input "true"
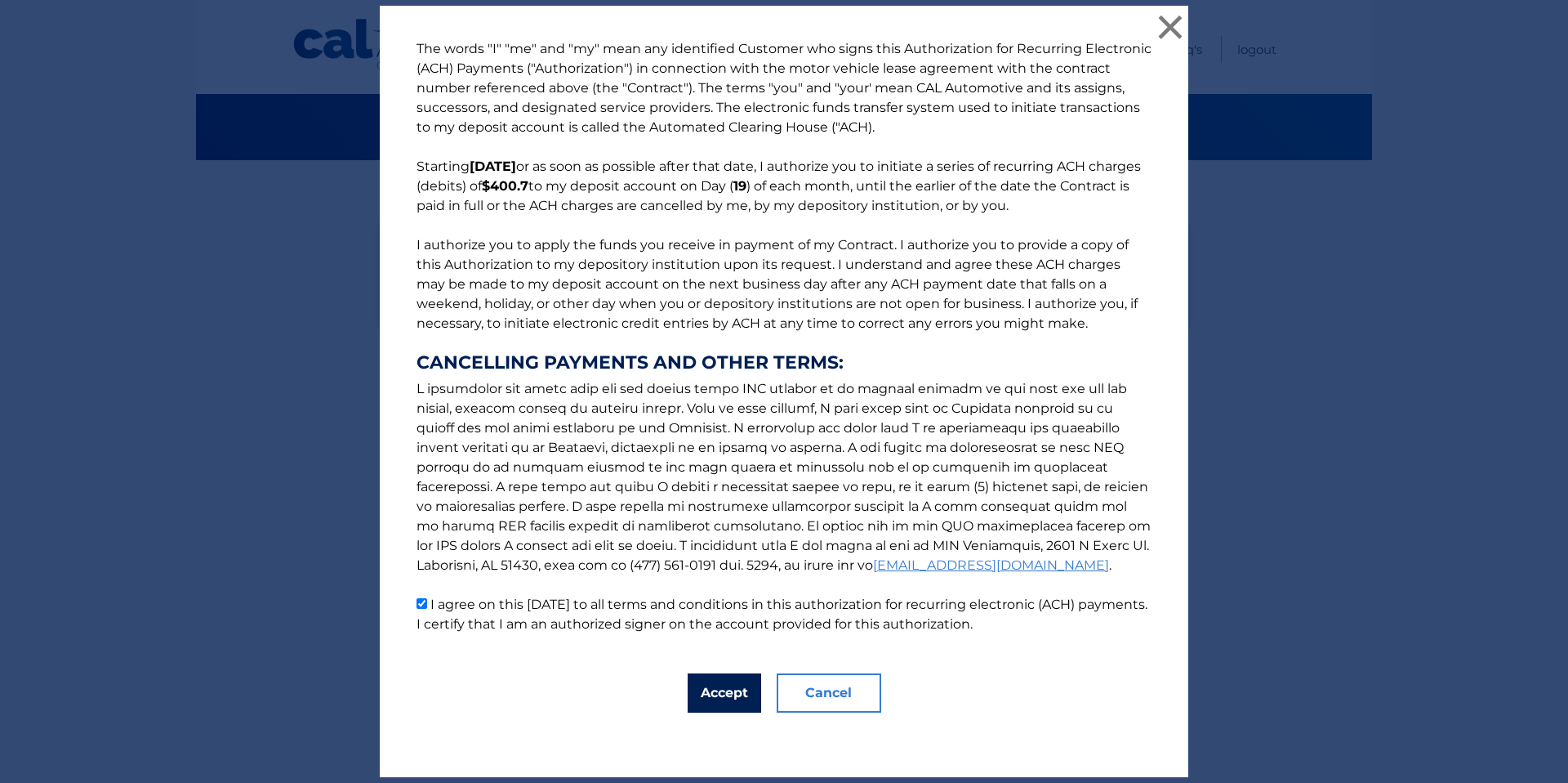
click at [722, 690] on button "Accept" at bounding box center [724, 693] width 74 height 39
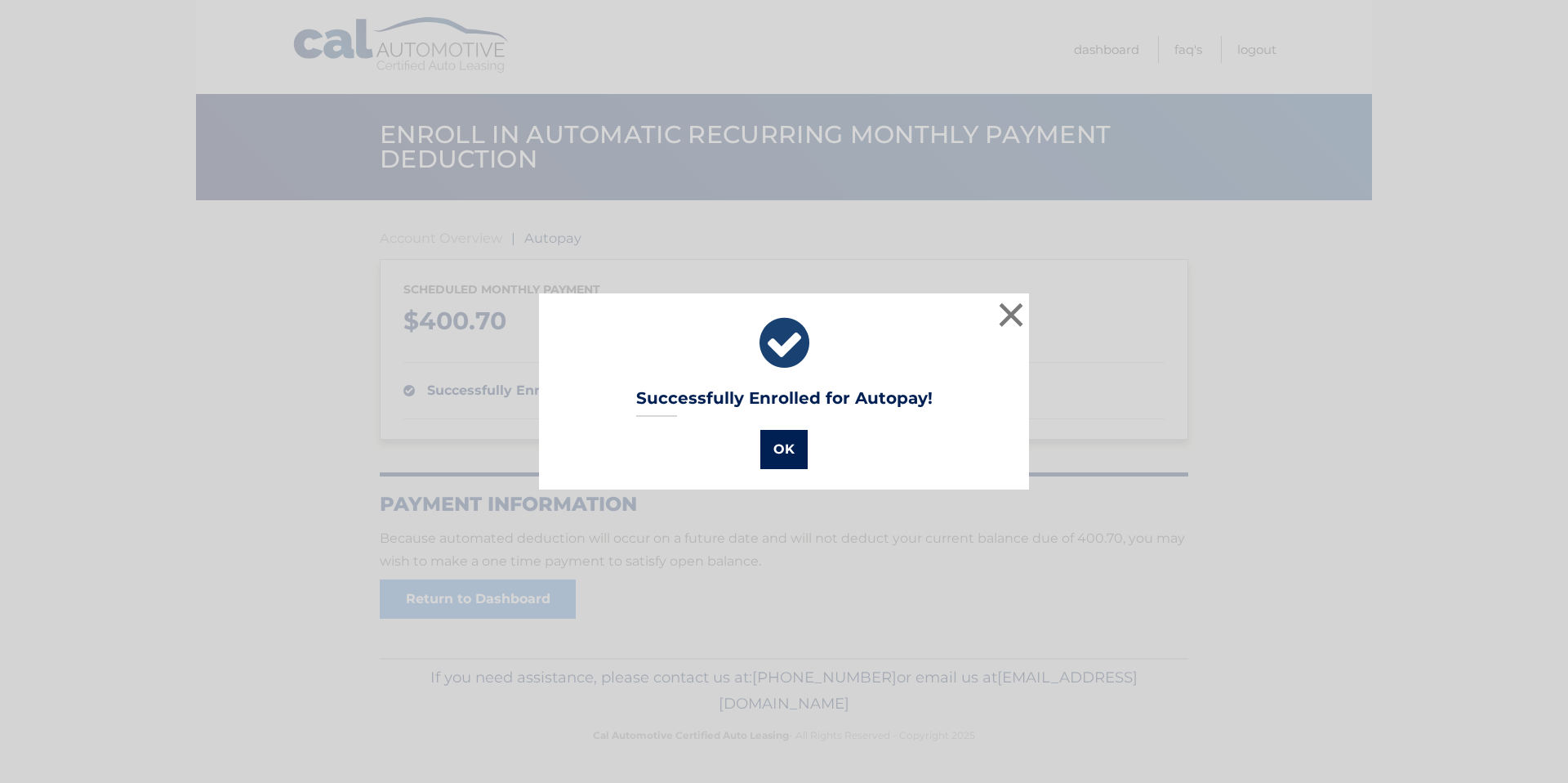
click at [788, 455] on button "OK" at bounding box center [784, 449] width 48 height 39
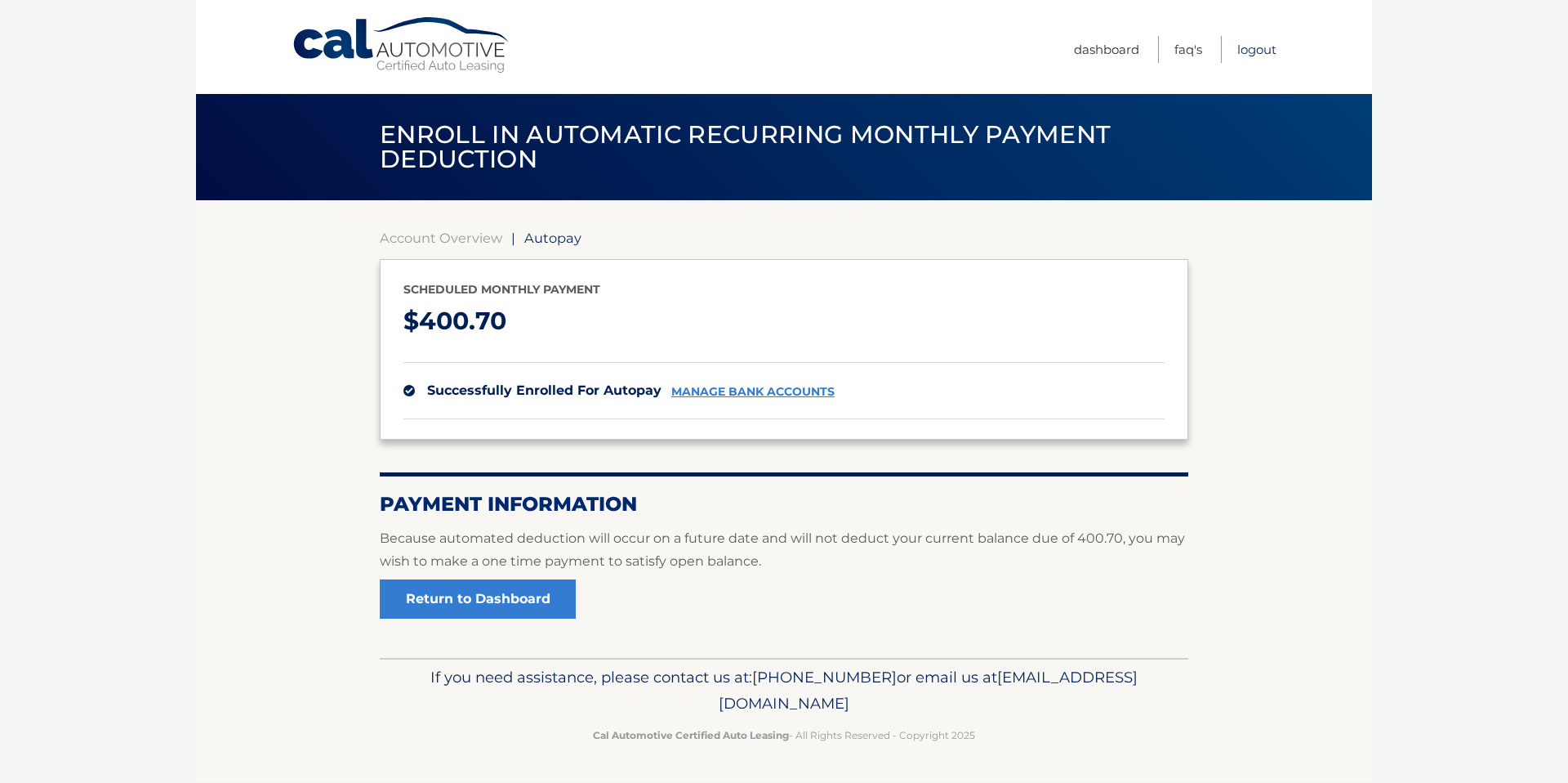
click at [1269, 53] on link "Logout" at bounding box center [1257, 50] width 39 height 27
